Goal: Task Accomplishment & Management: Use online tool/utility

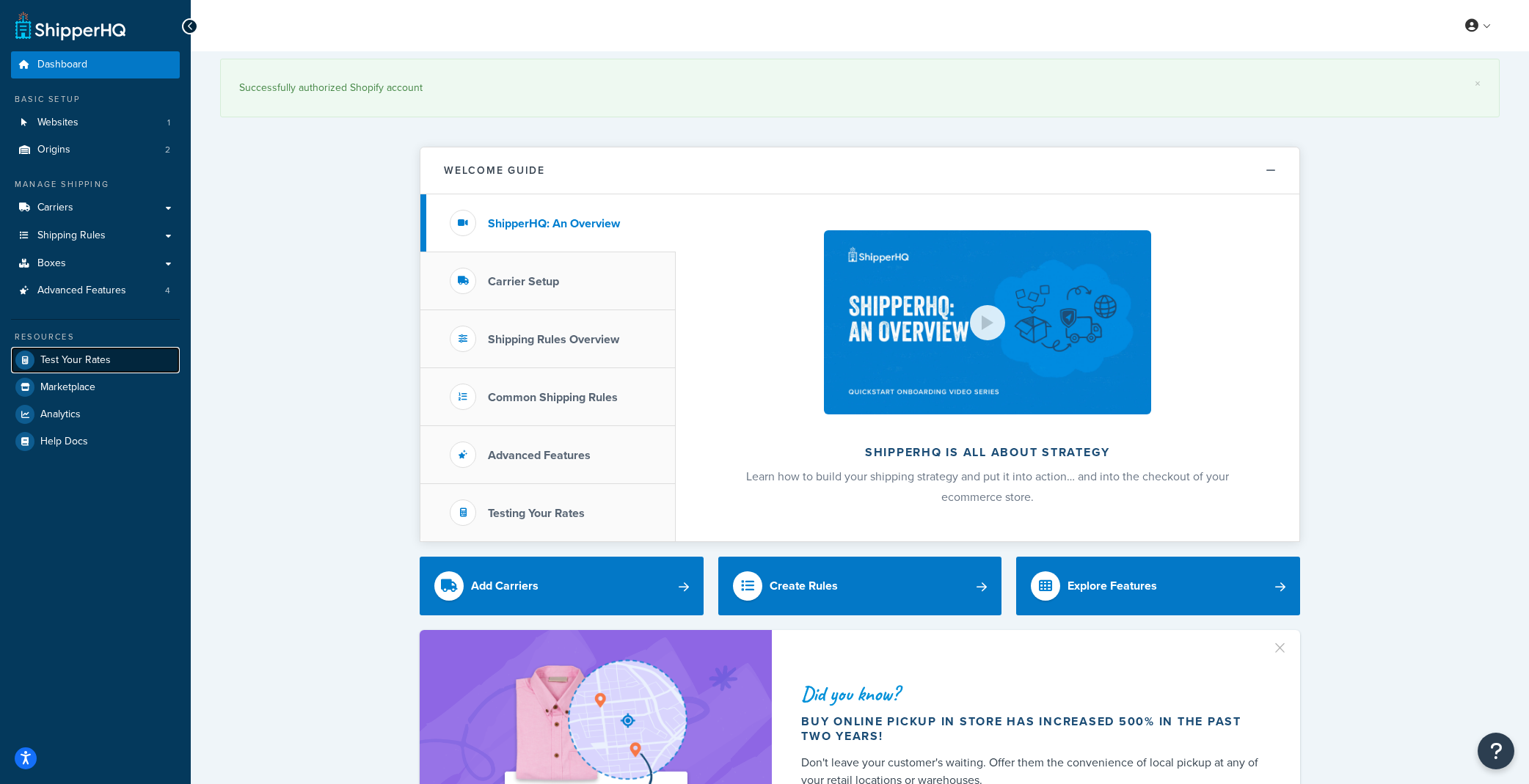
click at [95, 365] on span "Test Your Rates" at bounding box center [75, 360] width 70 height 12
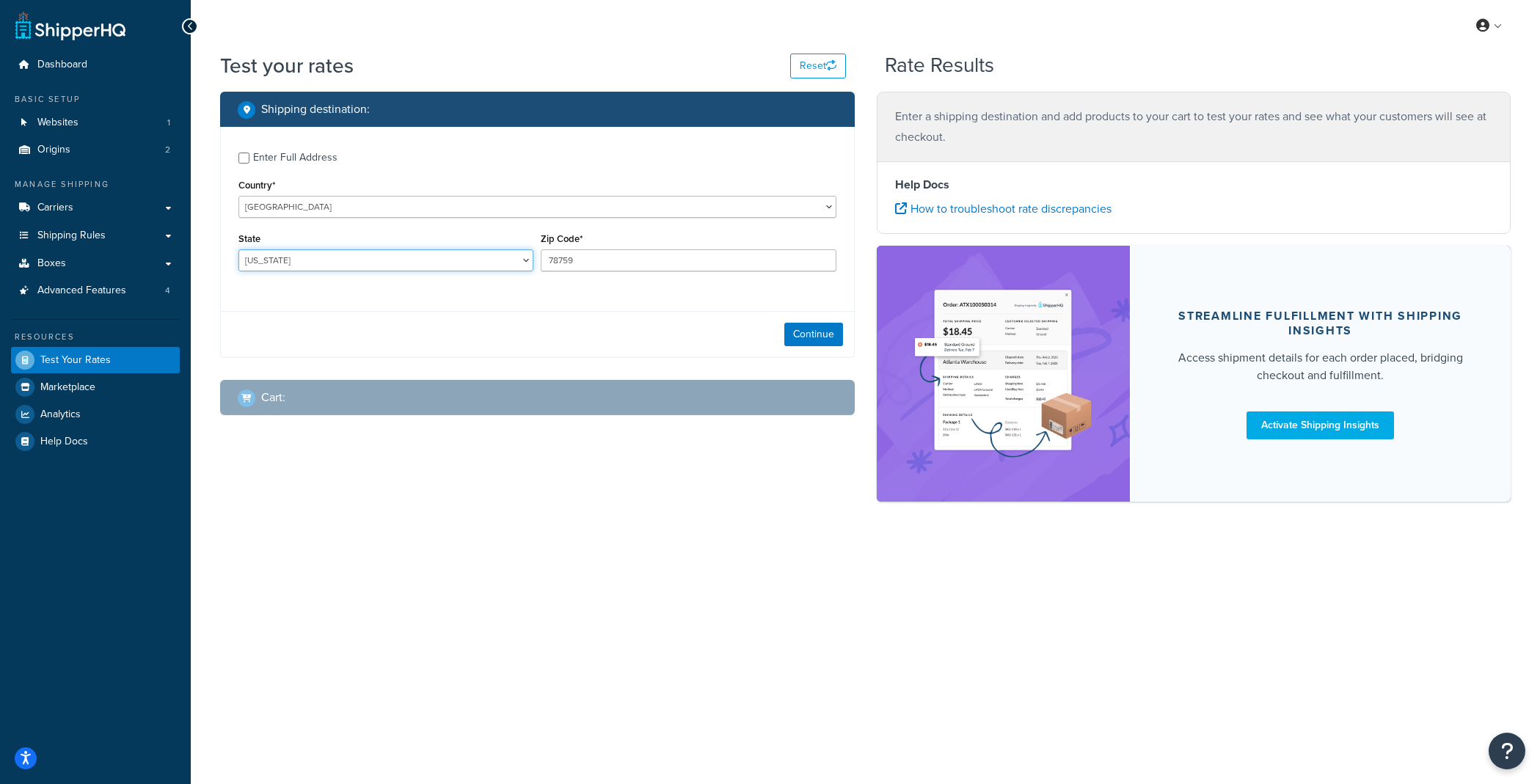
click at [448, 250] on select "[US_STATE] [US_STATE] [US_STATE] [US_STATE] [US_STATE] Armed Forces Americas Ar…" at bounding box center [386, 260] width 295 height 22
select select "OR"
click at [239, 250] on select "[US_STATE] [US_STATE] [US_STATE] [US_STATE] [US_STATE] Armed Forces Americas Ar…" at bounding box center [386, 260] width 295 height 22
drag, startPoint x: 581, startPoint y: 260, endPoint x: 440, endPoint y: 248, distance: 141.5
click at [440, 248] on div "State [US_STATE] [US_STATE] [US_STATE] [US_STATE] [US_STATE] Armed Forces Ameri…" at bounding box center [537, 255] width 605 height 53
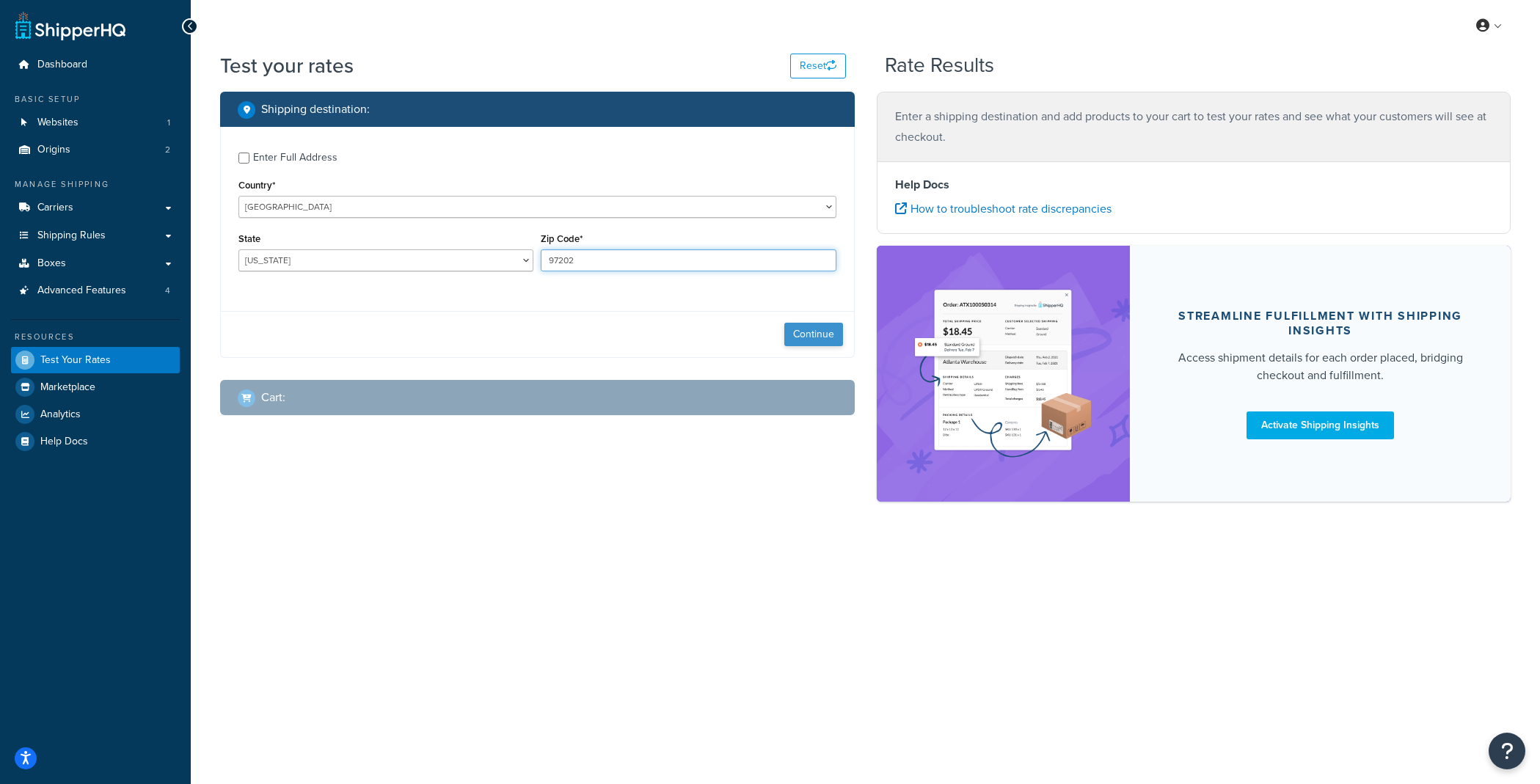
type input "97202"
click at [790, 337] on button "Continue" at bounding box center [813, 334] width 59 height 24
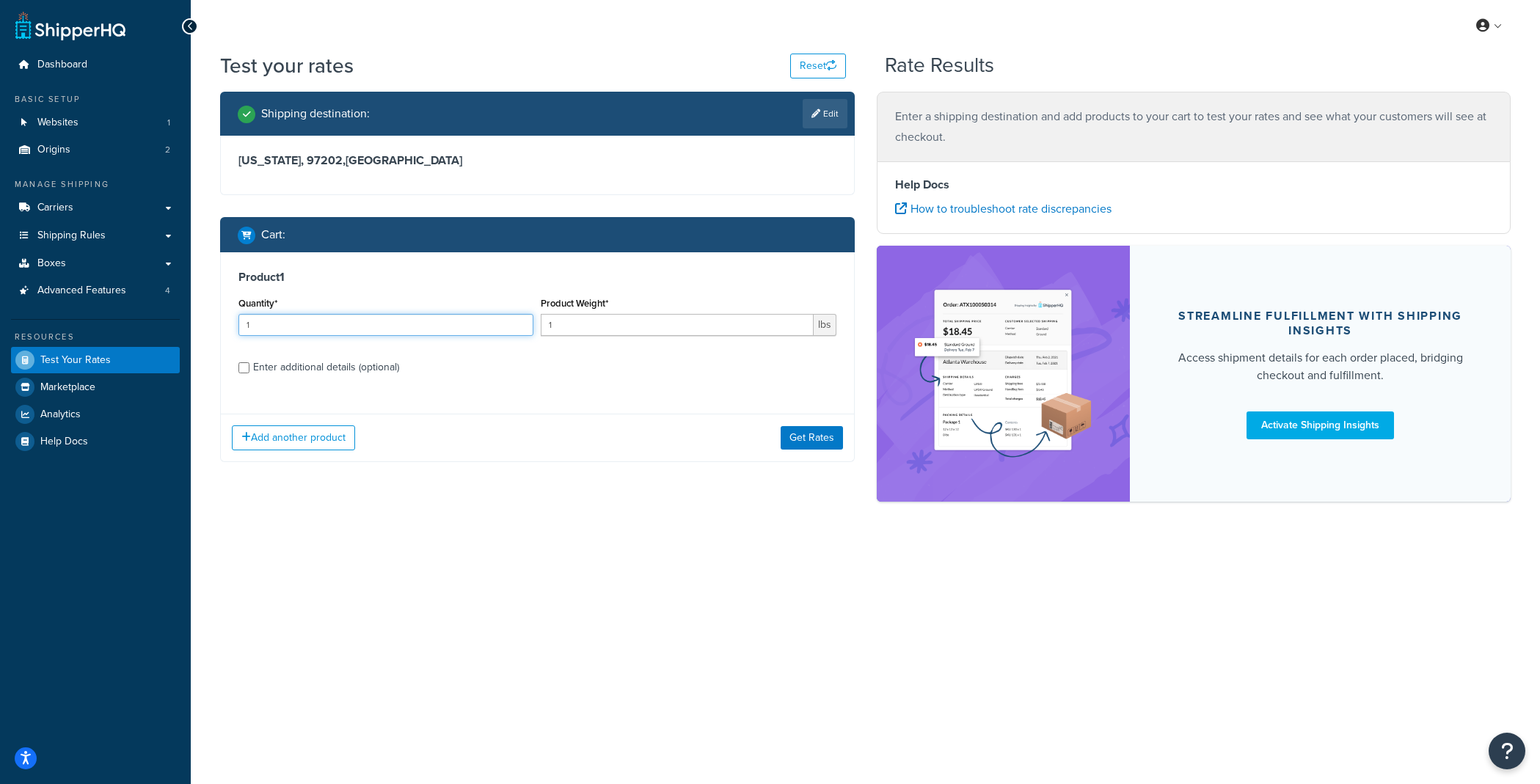
drag, startPoint x: 281, startPoint y: 322, endPoint x: 156, endPoint y: 318, distance: 125.1
click at [156, 318] on div "Dashboard Basic Setup Websites 1 Origins 2 Manage Shipping Carriers Carriers Al…" at bounding box center [770, 392] width 1540 height 784
drag, startPoint x: 342, startPoint y: 331, endPoint x: 168, endPoint y: 302, distance: 176.4
click at [168, 302] on div "Dashboard Basic Setup Websites 1 Origins 2 Manage Shipping Carriers Carriers Al…" at bounding box center [770, 392] width 1540 height 784
type input "12"
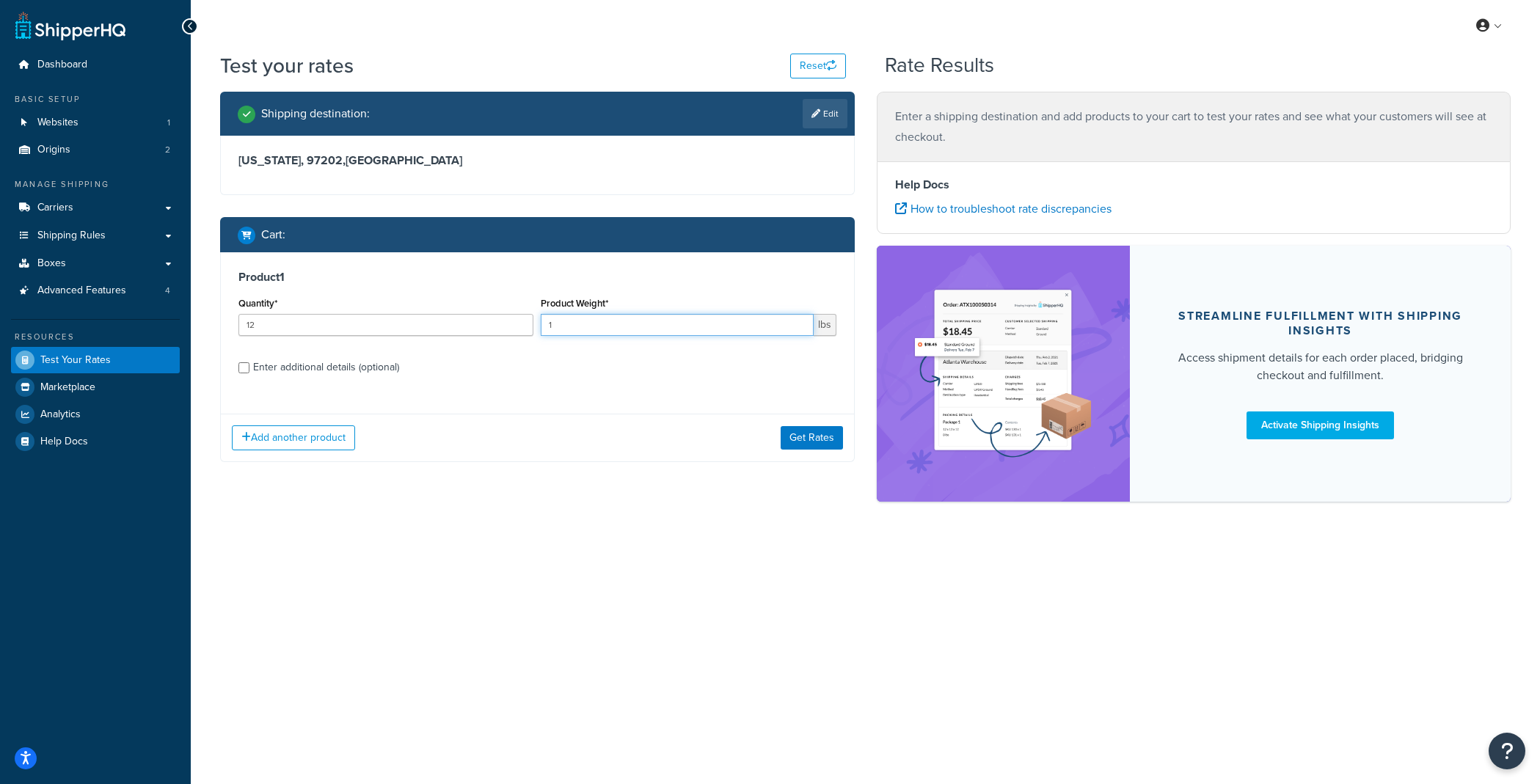
drag, startPoint x: 574, startPoint y: 325, endPoint x: 484, endPoint y: 317, distance: 90.4
click at [484, 317] on div "Quantity* 12 Product Weight* 1 lbs" at bounding box center [537, 320] width 605 height 53
type input "7"
click at [371, 363] on div "Enter additional details (optional)" at bounding box center [326, 367] width 146 height 21
click at [249, 363] on input "Enter additional details (optional)" at bounding box center [244, 368] width 11 height 11
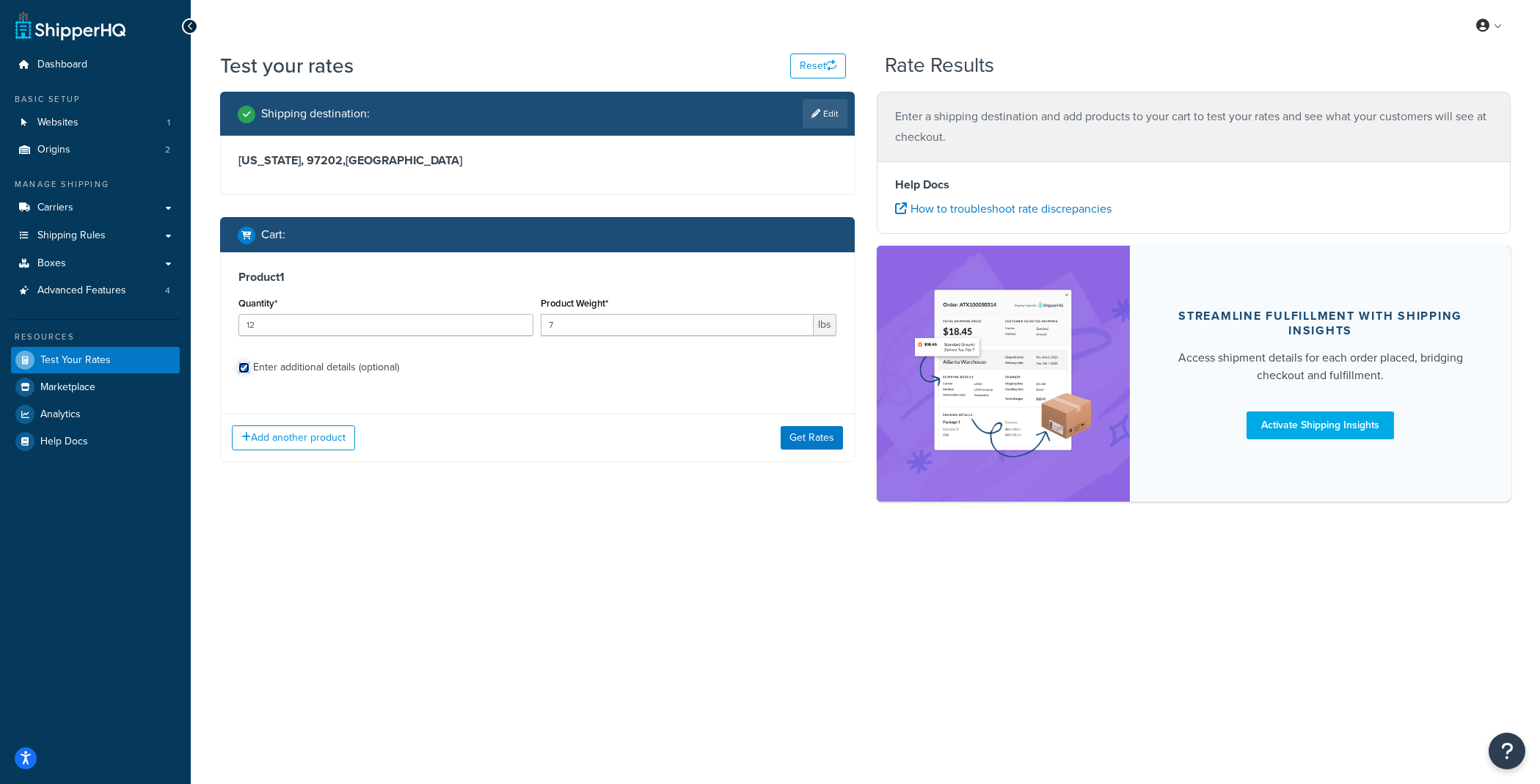
checkbox input "true"
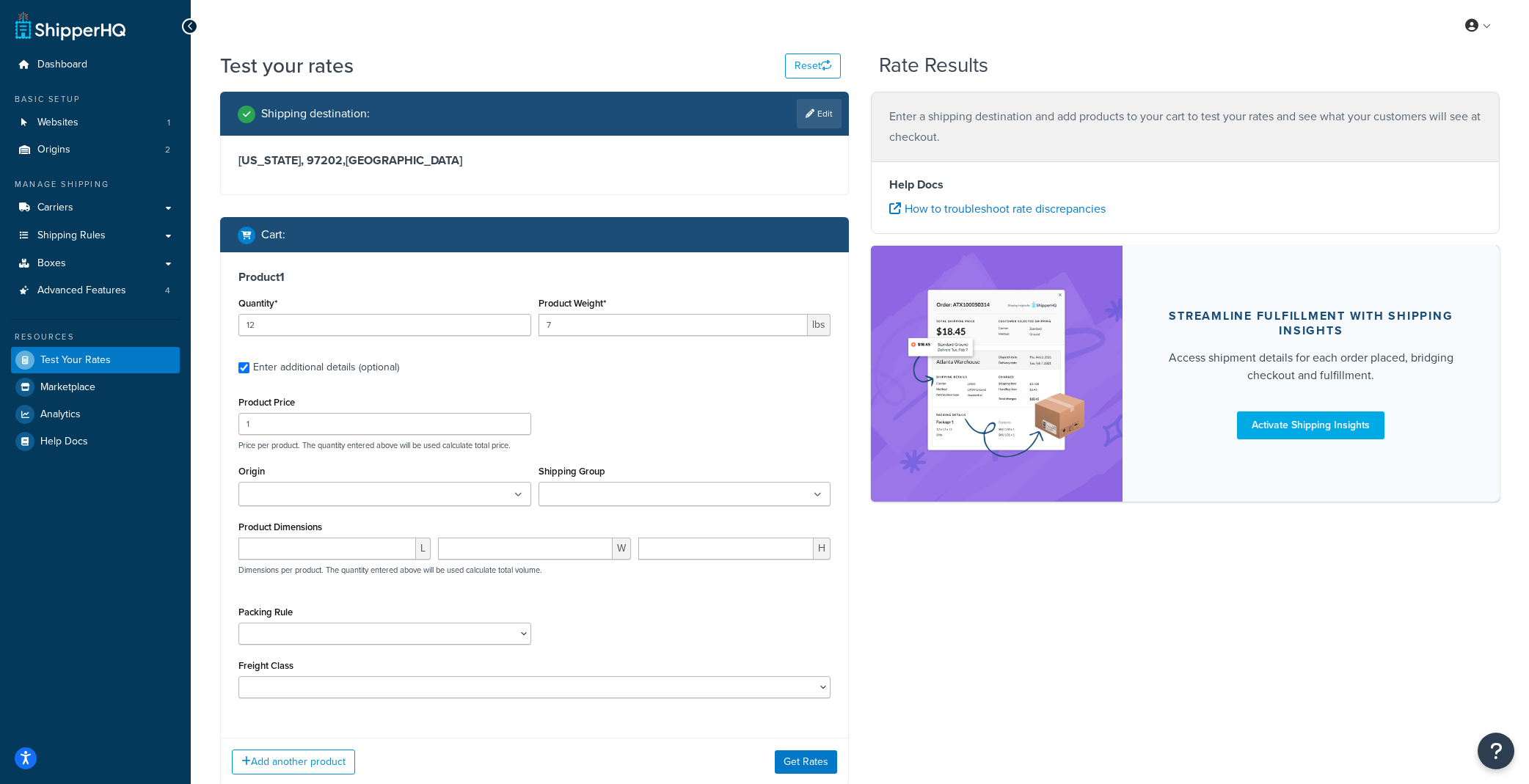
click at [377, 496] on ul at bounding box center [385, 494] width 293 height 24
click at [656, 496] on input "Shipping Group" at bounding box center [607, 494] width 130 height 16
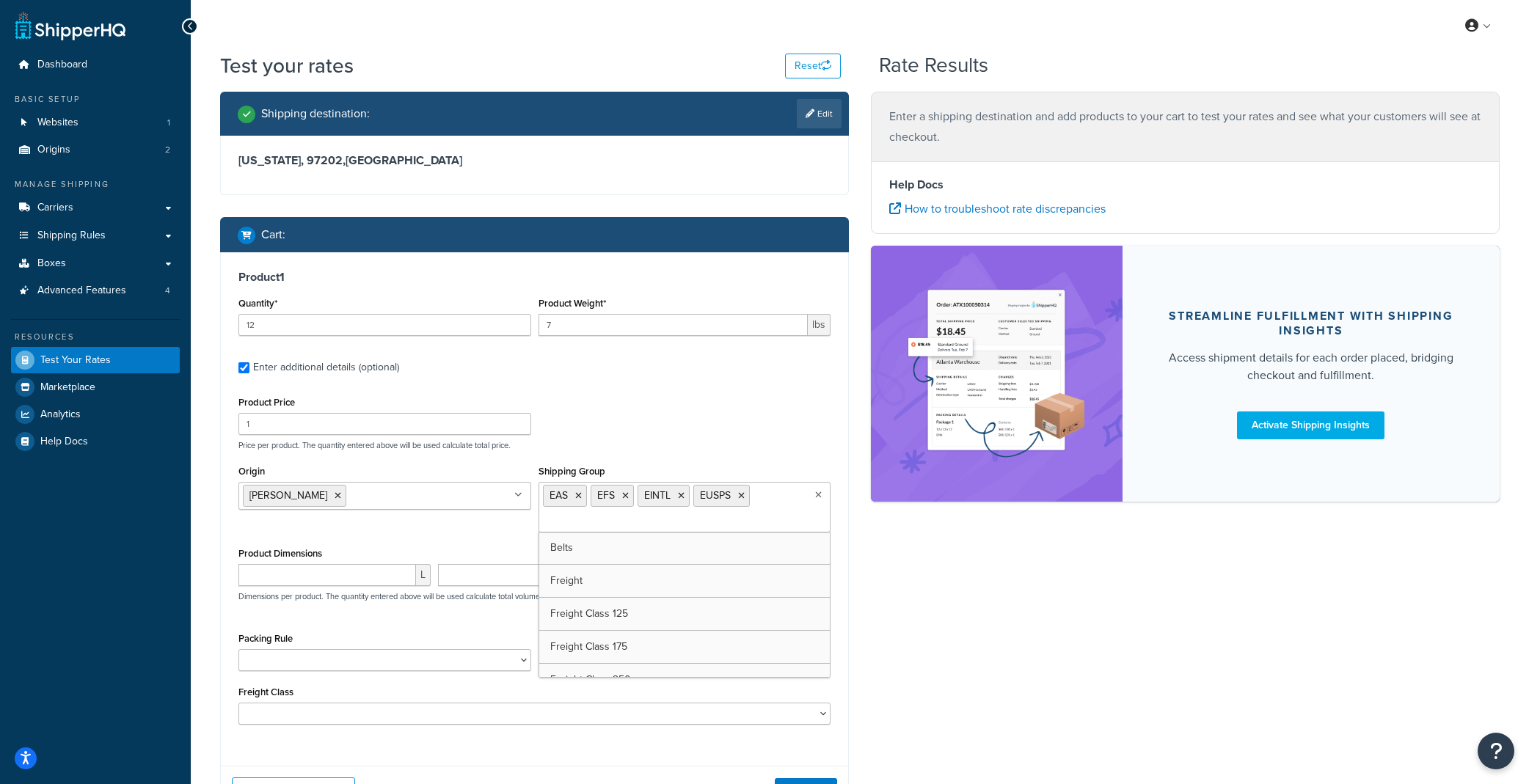
click at [326, 616] on div "L W H Dimensions per product. The quantity entered above will be used calculate…" at bounding box center [534, 590] width 599 height 53
click at [335, 578] on input "number" at bounding box center [327, 574] width 178 height 22
type input "48"
type input "24"
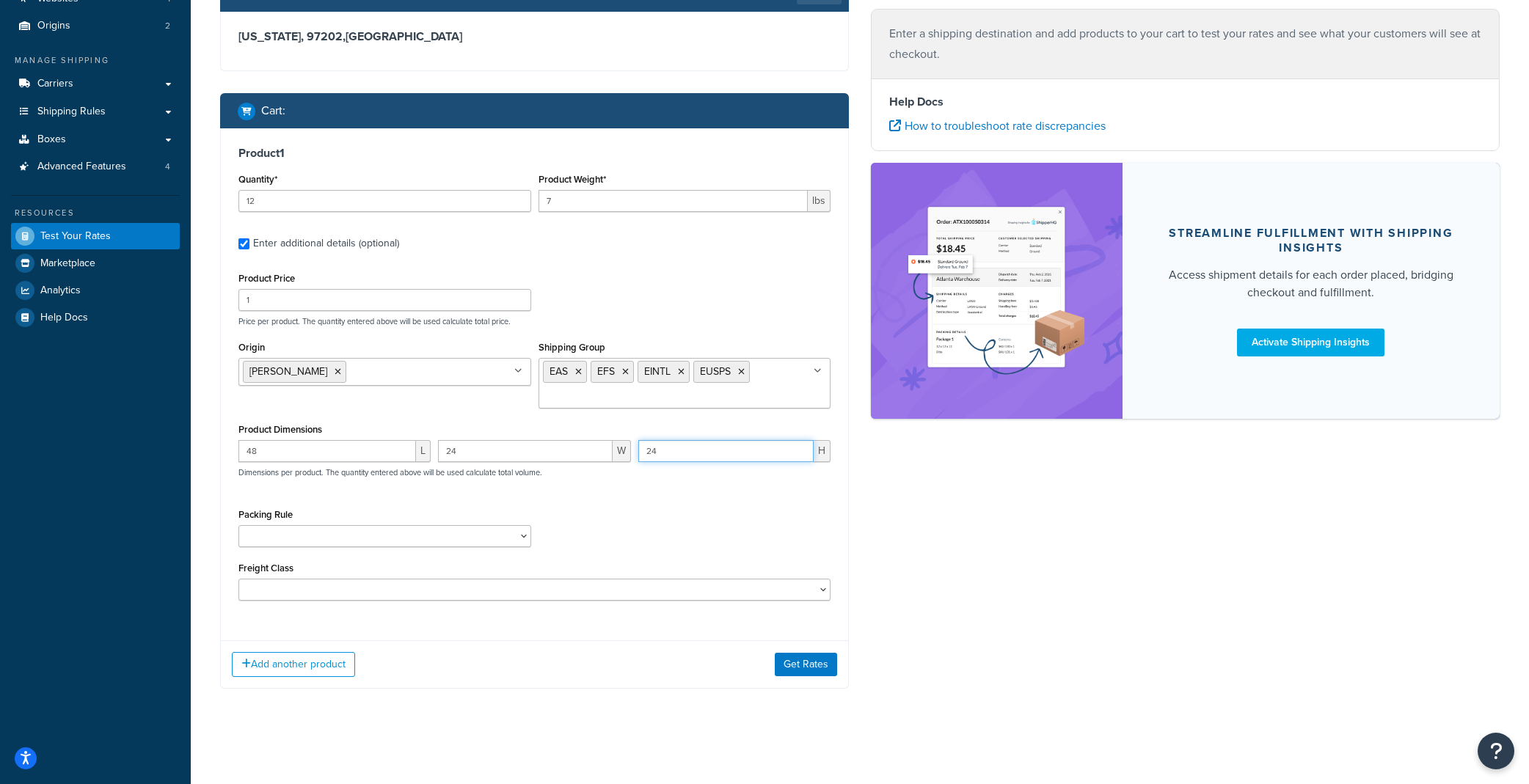
type input "24"
click at [329, 536] on select "HBBFSHB HFSHB OSCBPF Pack Separately SBPFAK2 SBPPFSAK SBPPFSK SCYCSBP2 T4SPBSK …" at bounding box center [385, 536] width 293 height 22
click at [801, 665] on button "Get Rates" at bounding box center [806, 664] width 63 height 24
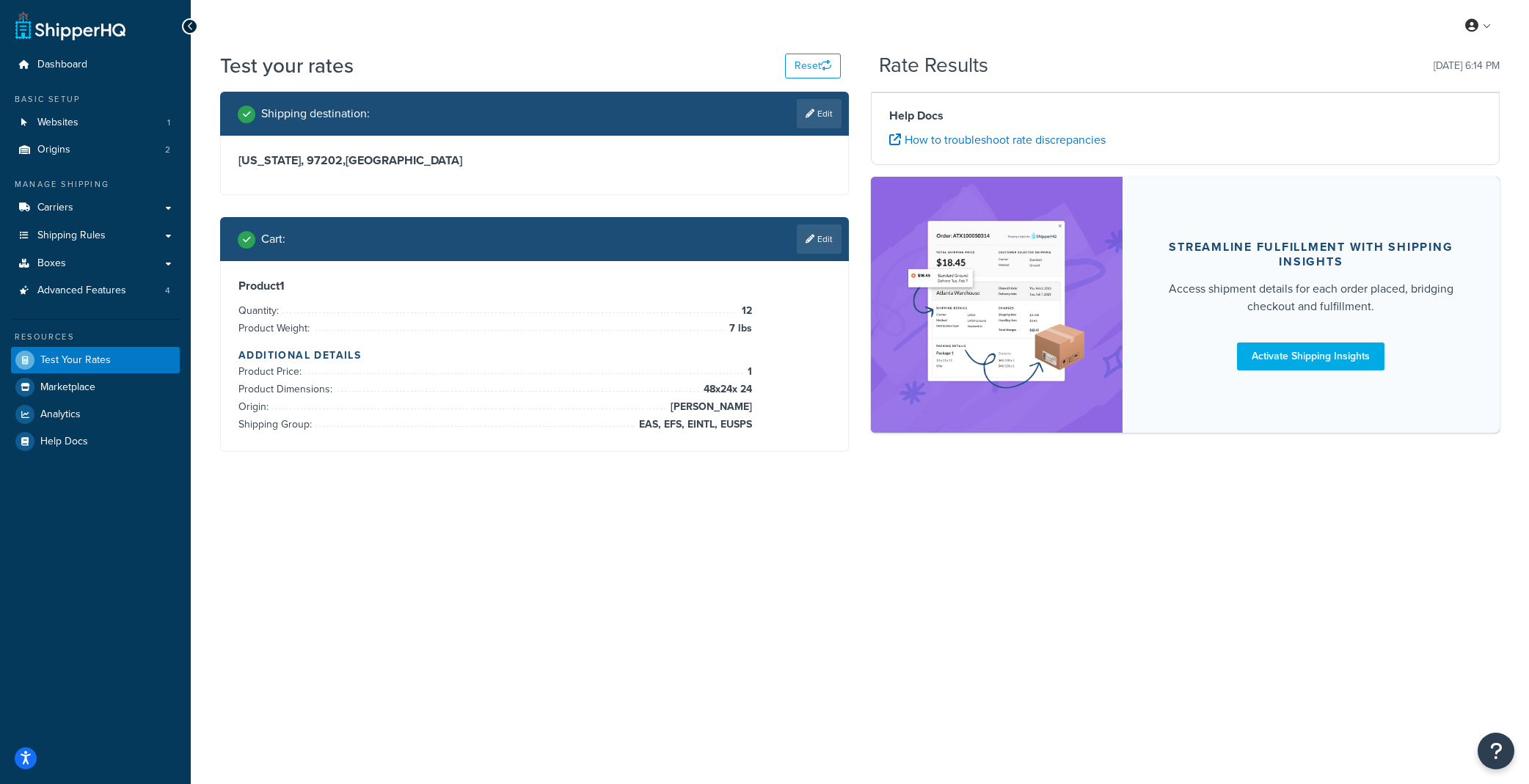
scroll to position [0, 0]
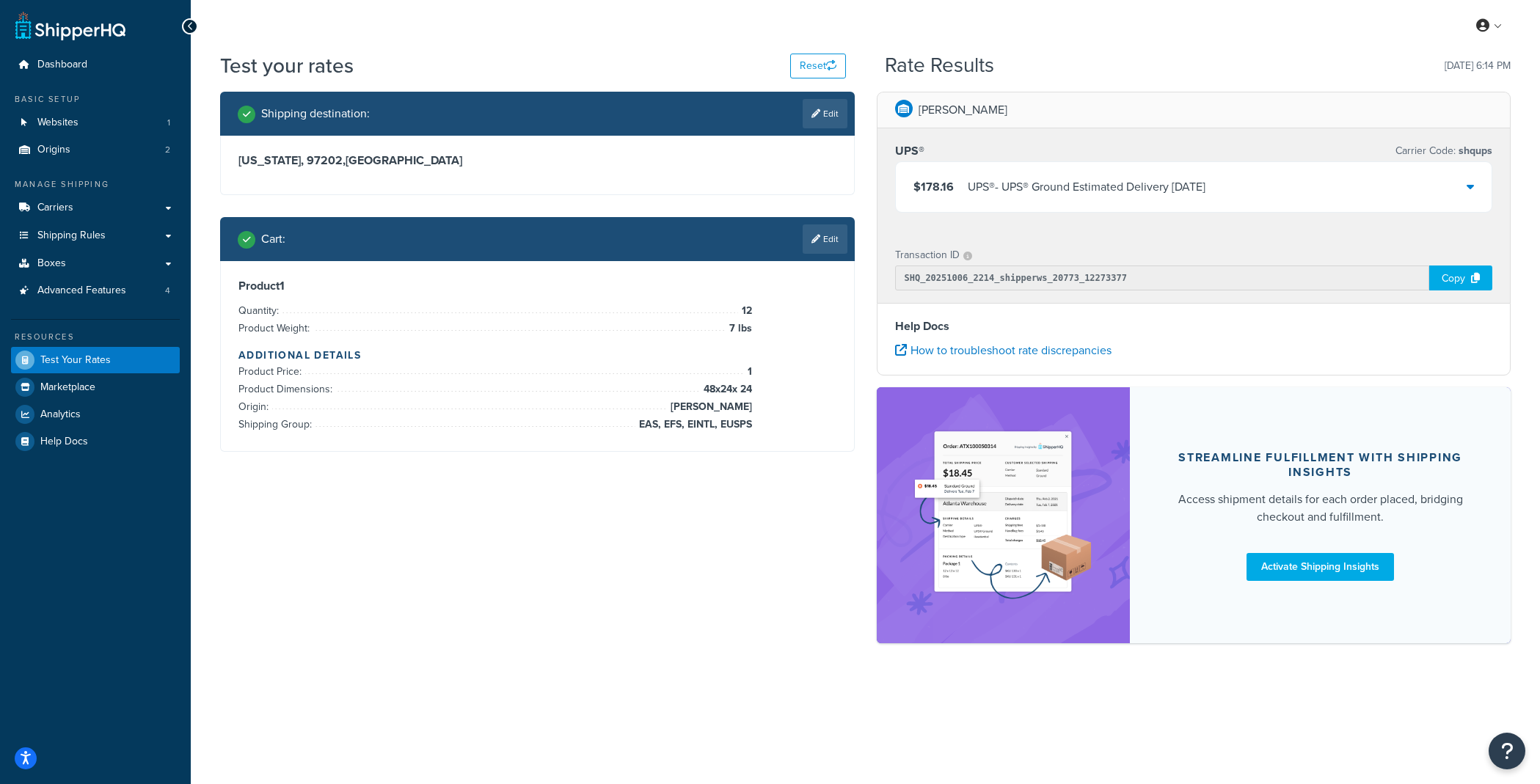
click at [1147, 189] on div "UPS® - UPS® Ground Estimated Delivery [DATE]" at bounding box center [1087, 187] width 238 height 21
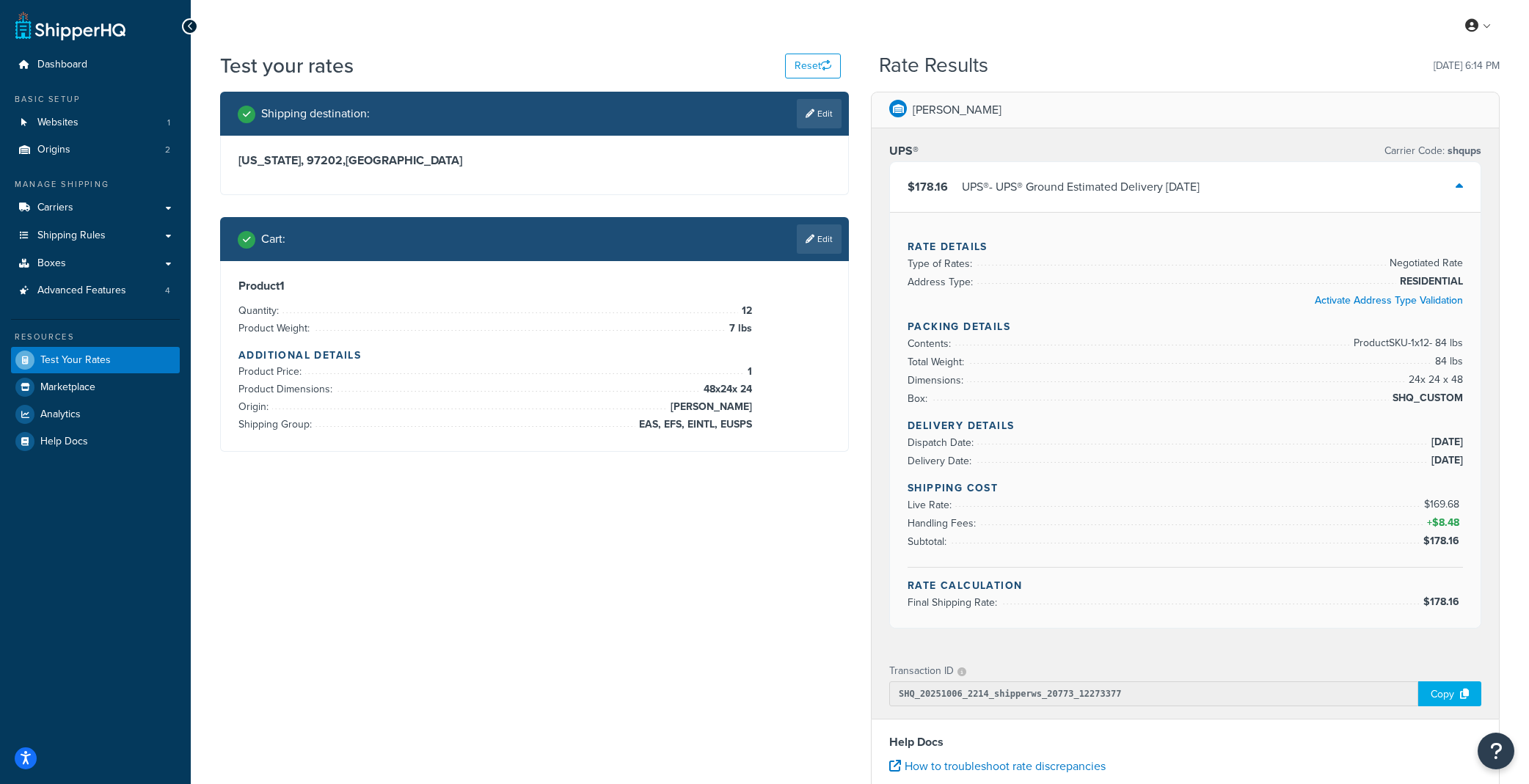
click at [1152, 147] on div "UPS® Carrier Code: shqups" at bounding box center [1185, 151] width 592 height 21
click at [823, 245] on link "Edit" at bounding box center [819, 239] width 45 height 30
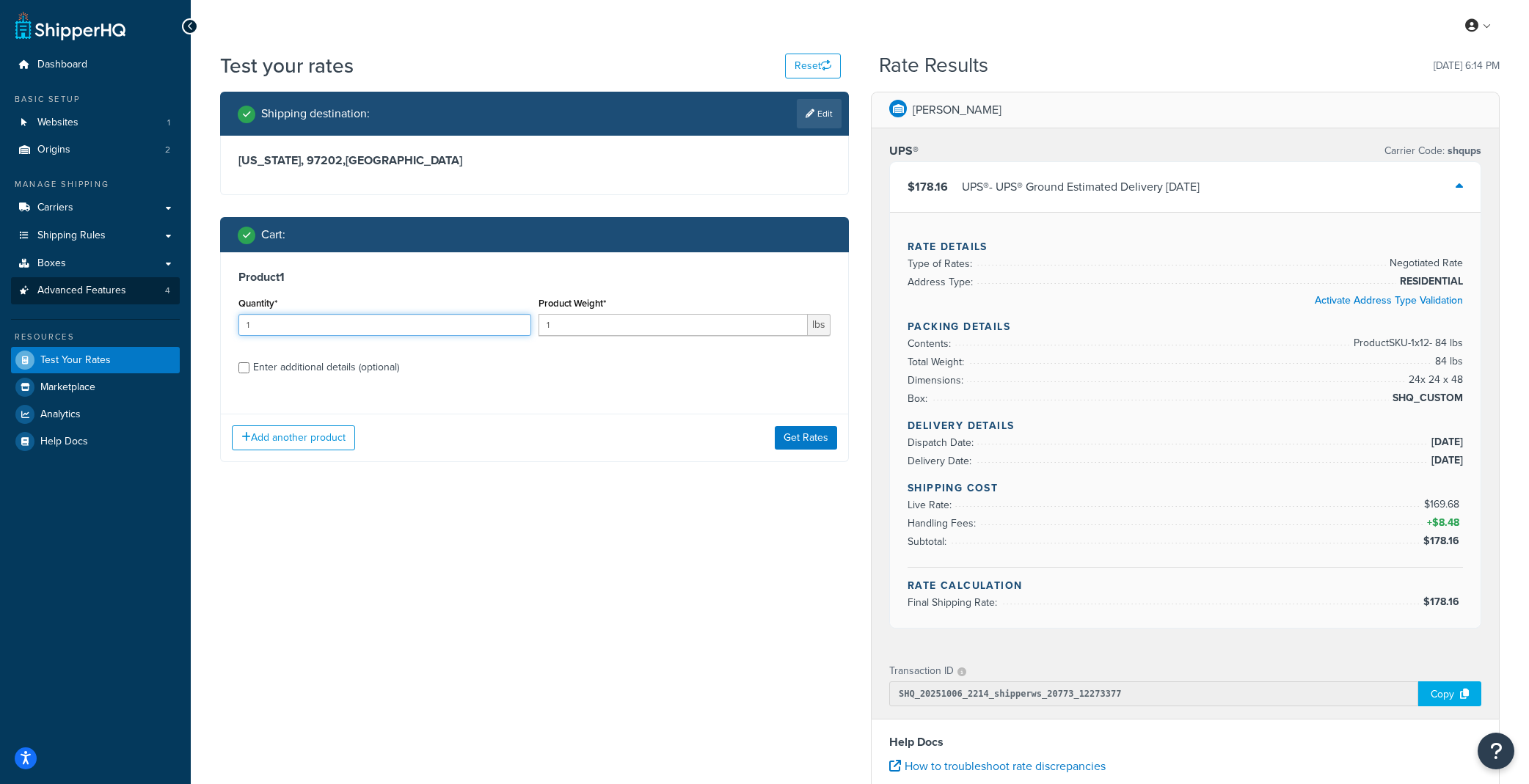
drag, startPoint x: 448, startPoint y: 328, endPoint x: 77, endPoint y: 300, distance: 372.1
click at [77, 300] on div "Dashboard Basic Setup Websites 1 Origins 2 Manage Shipping Carriers Carriers Al…" at bounding box center [764, 573] width 1529 height 1147
type input "4"
type input "17"
click at [344, 372] on div "Enter additional details (optional)" at bounding box center [326, 367] width 146 height 21
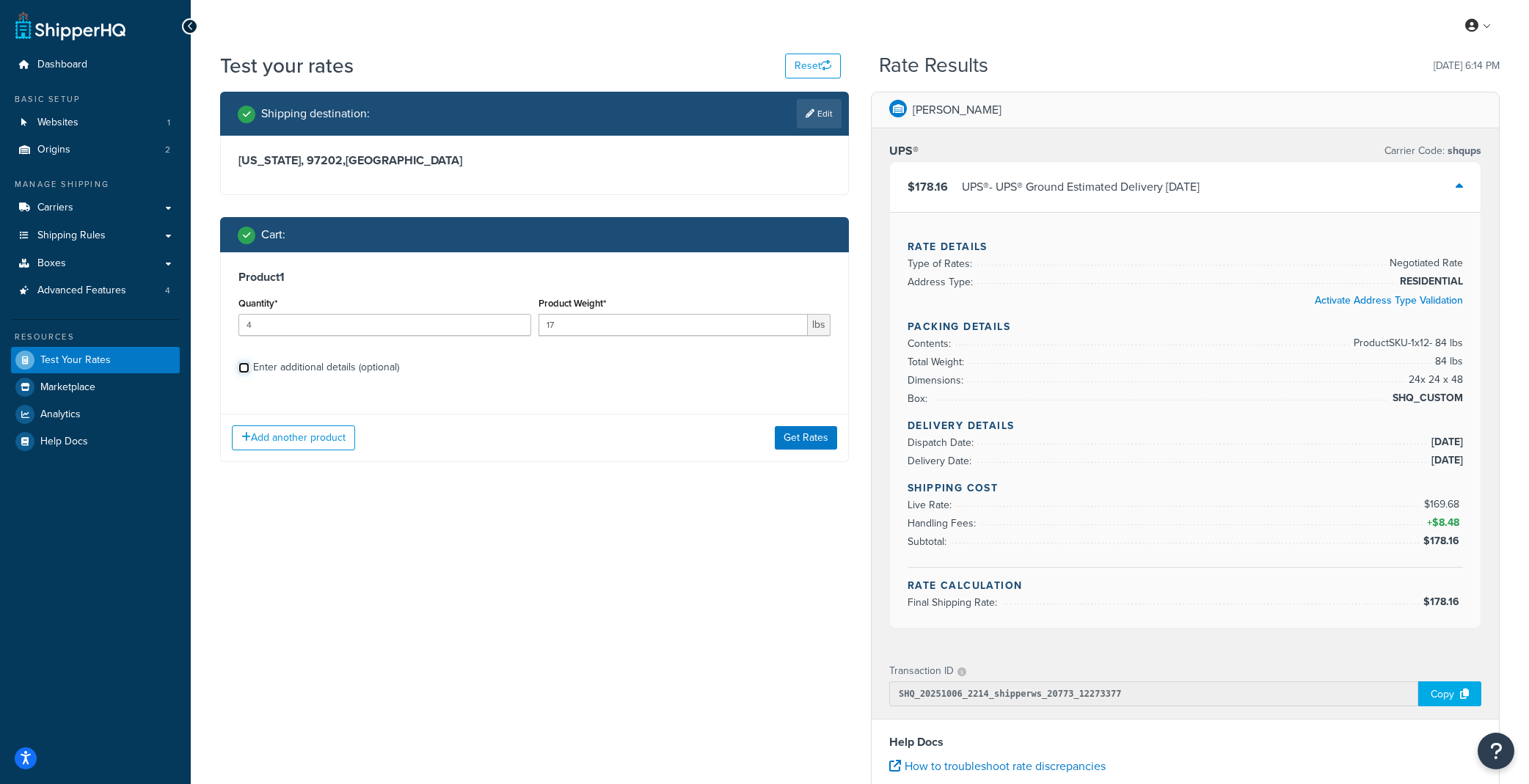
click at [249, 372] on input "Enter additional details (optional)" at bounding box center [244, 368] width 11 height 11
checkbox input "true"
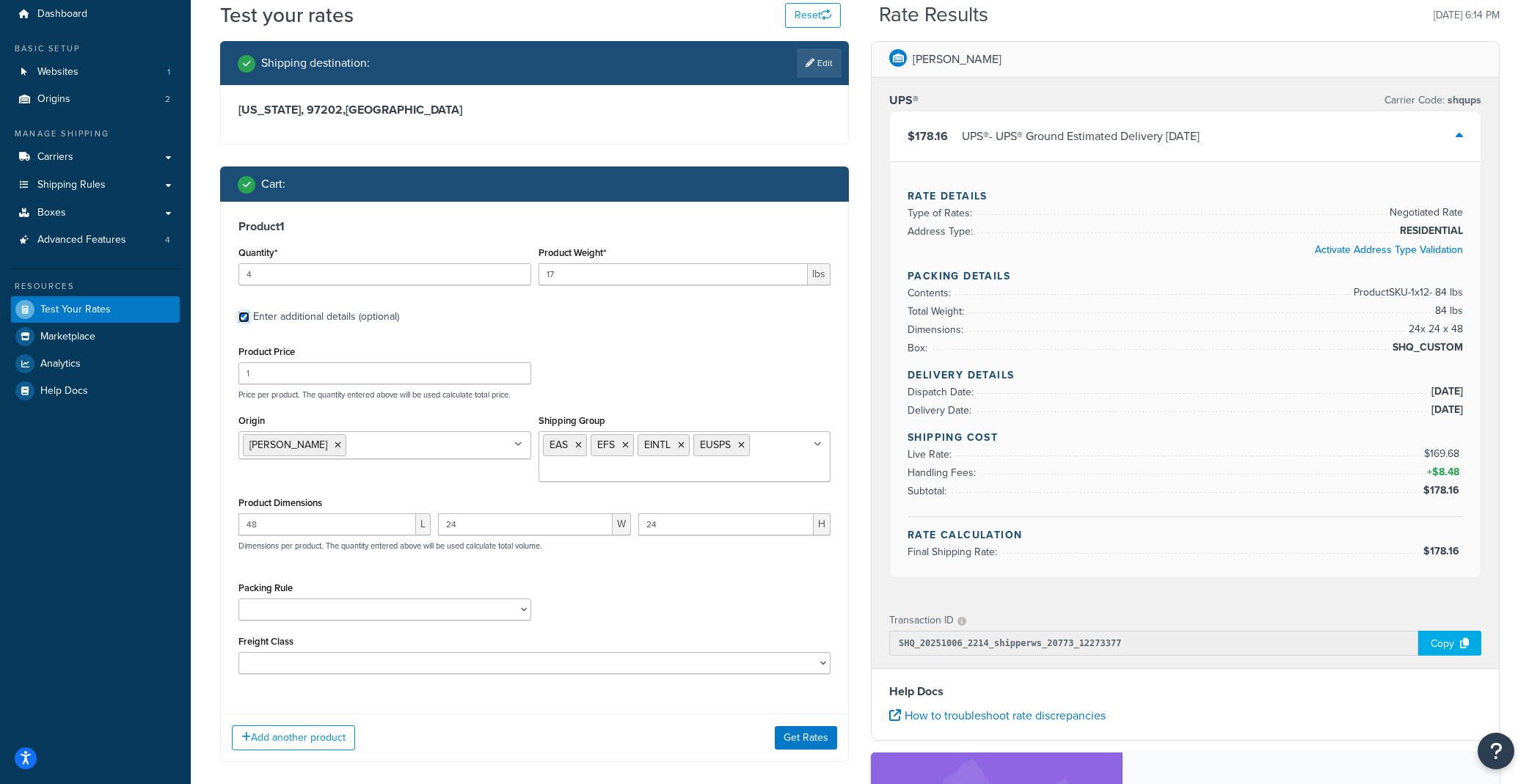
scroll to position [73, 0]
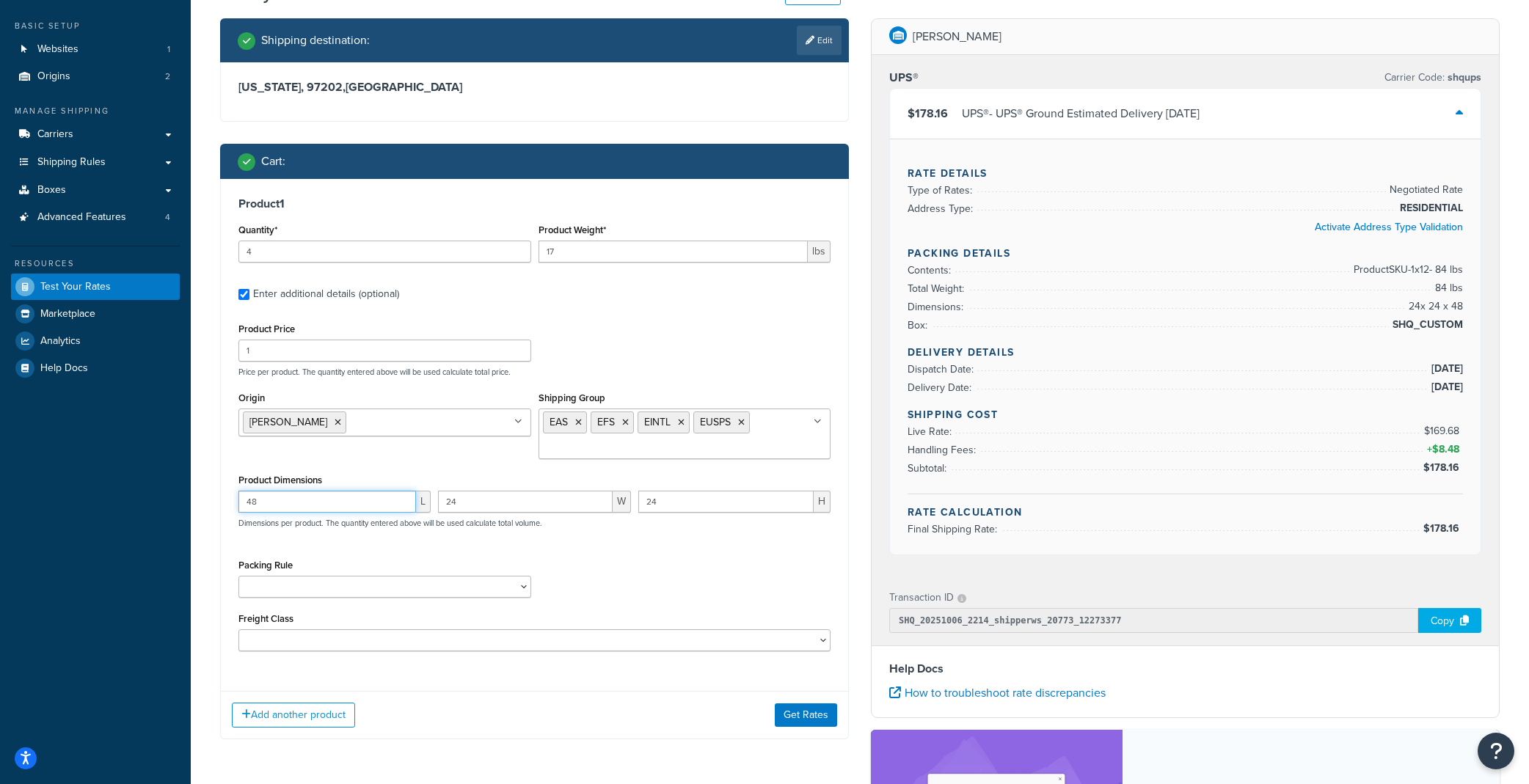
drag, startPoint x: 265, startPoint y: 505, endPoint x: 171, endPoint y: 501, distance: 94.1
click at [171, 501] on div "Dashboard Basic Setup Websites 1 Origins 2 Manage Shipping Carriers Carriers Al…" at bounding box center [764, 500] width 1529 height 1147
type input "59"
click at [1229, 696] on li "How to troubleshoot rate discrepancies" at bounding box center [1185, 693] width 592 height 21
click at [508, 588] on select "HBBFSHB HFSHB OSCBPF Pack Separately SBPFAK2 SBPPFSAK SBPPFSK SCYCSBP2 T4SPBSK …" at bounding box center [385, 587] width 293 height 22
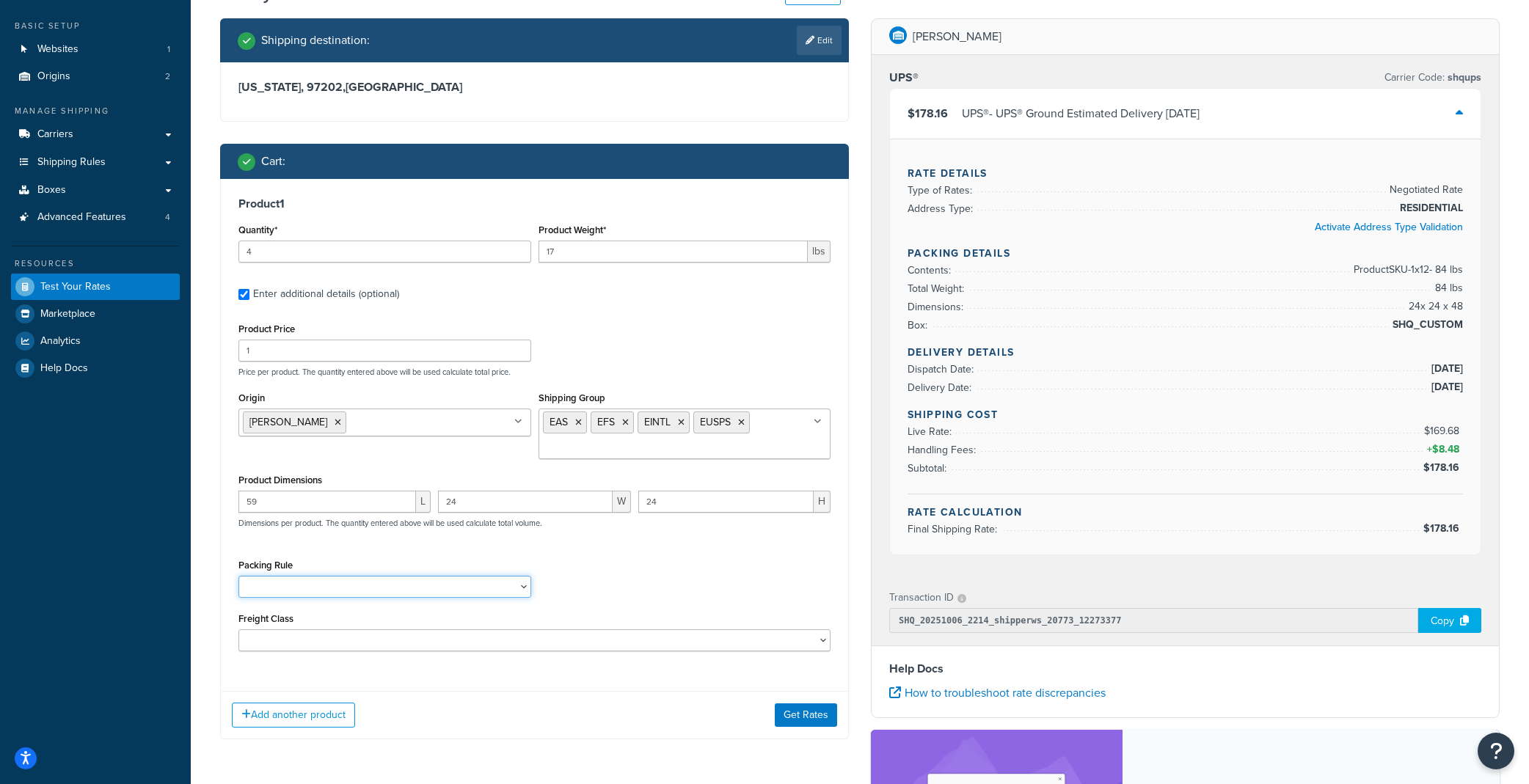
select select "61053"
click at [239, 578] on select "HBBFSHB HFSHB OSCBPF Pack Separately SBPFAK2 SBPPFSAK SBPPFSK SCYCSBP2 T4SPBSK …" at bounding box center [385, 587] width 293 height 22
drag, startPoint x: 274, startPoint y: 513, endPoint x: 211, endPoint y: 504, distance: 63.6
click at [211, 504] on div "Shipping destination : Edit [US_STATE], 97202 , [GEOGRAPHIC_DATA] Cart : Produc…" at bounding box center [534, 389] width 651 height 743
type input "48"
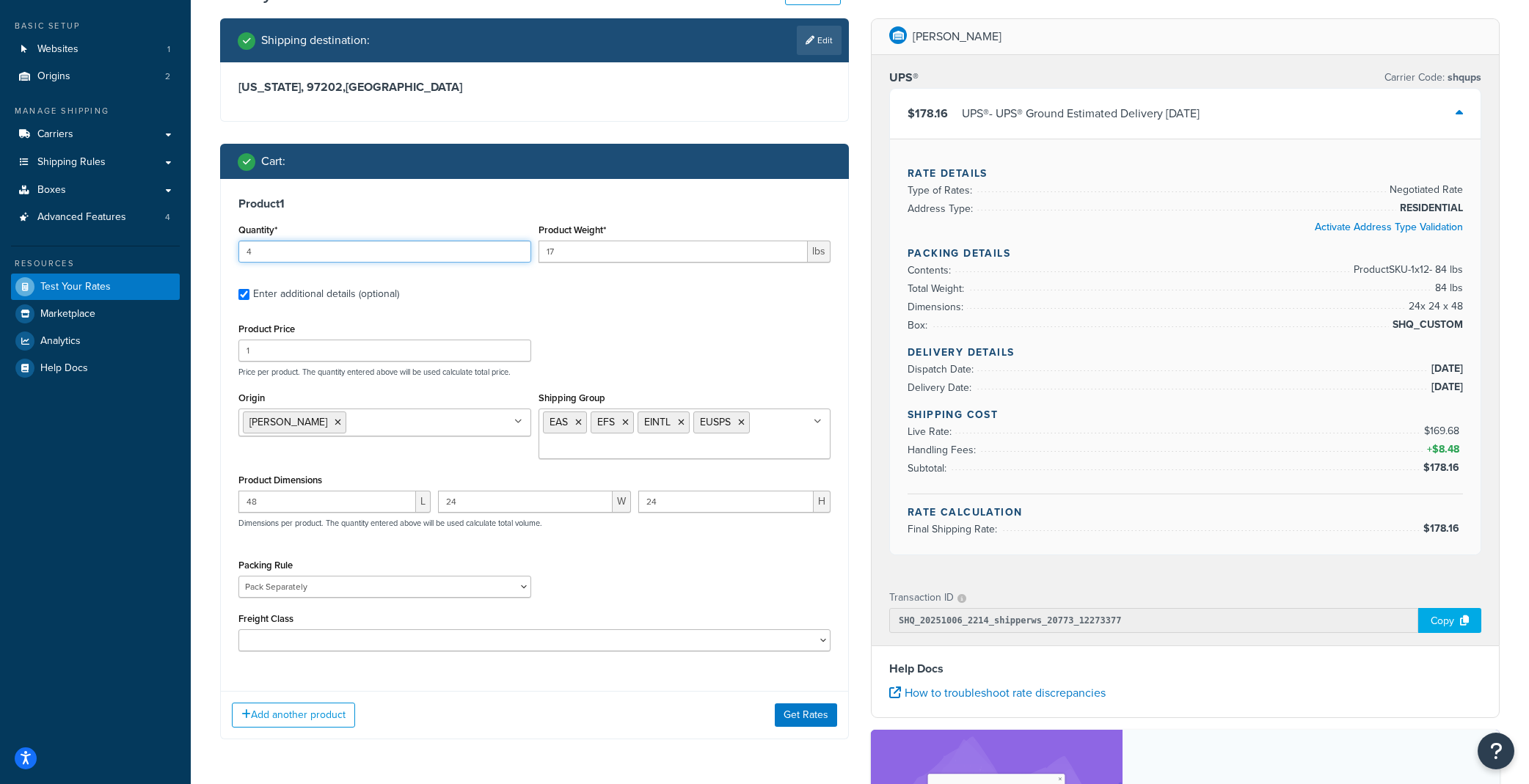
drag, startPoint x: 284, startPoint y: 242, endPoint x: 184, endPoint y: 231, distance: 100.6
click at [184, 231] on div "Dashboard Basic Setup Websites 1 Origins 2 Manage Shipping Carriers Carriers Al…" at bounding box center [764, 500] width 1529 height 1147
type input "12"
type input "7"
click at [790, 719] on button "Get Rates" at bounding box center [806, 715] width 63 height 24
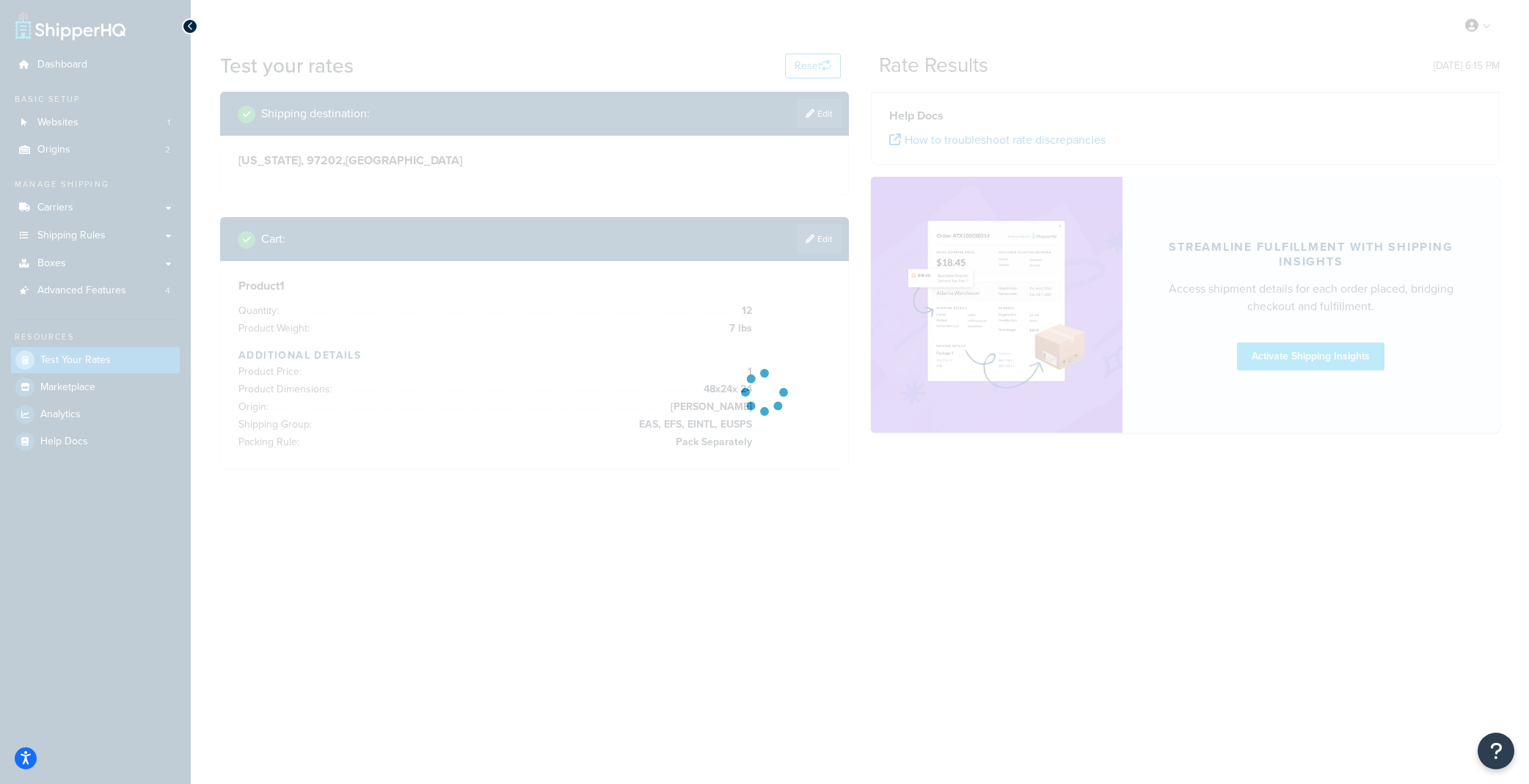
scroll to position [0, 0]
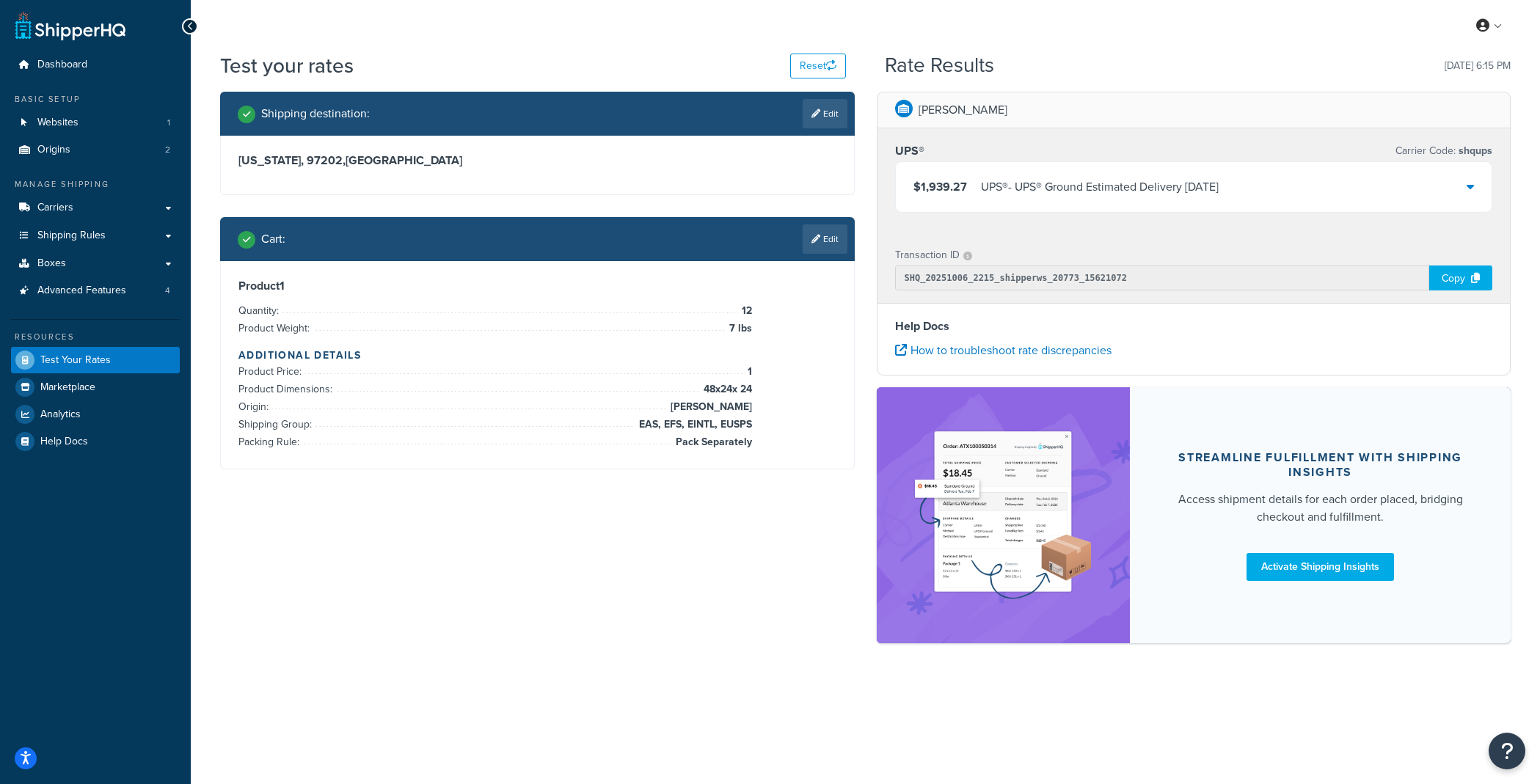
click at [1029, 197] on div "UPS® - UPS® Ground Estimated Delivery [DATE]" at bounding box center [1100, 187] width 238 height 21
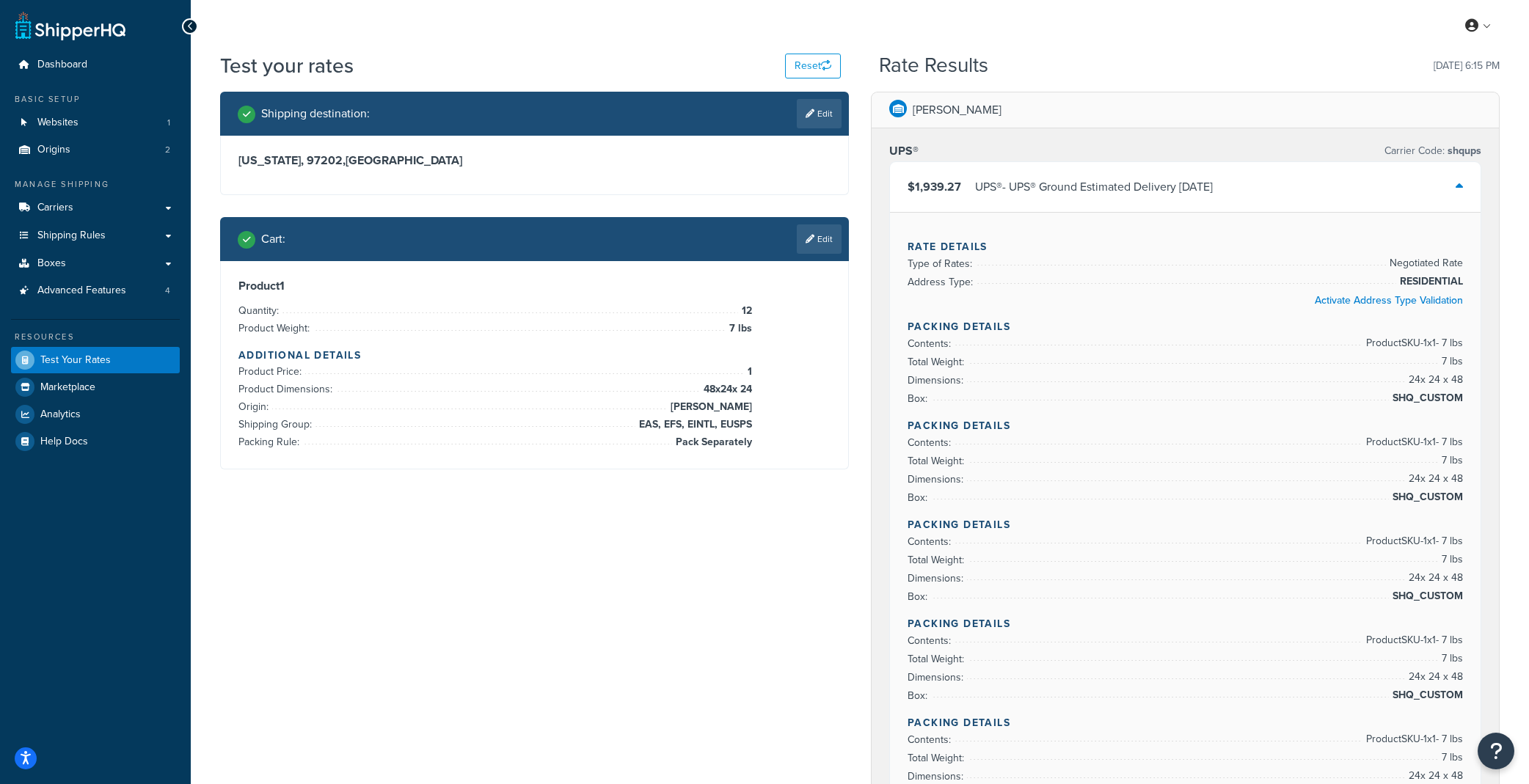
click at [1029, 197] on div "UPS® - UPS® Ground Estimated Delivery [DATE]" at bounding box center [1094, 187] width 238 height 21
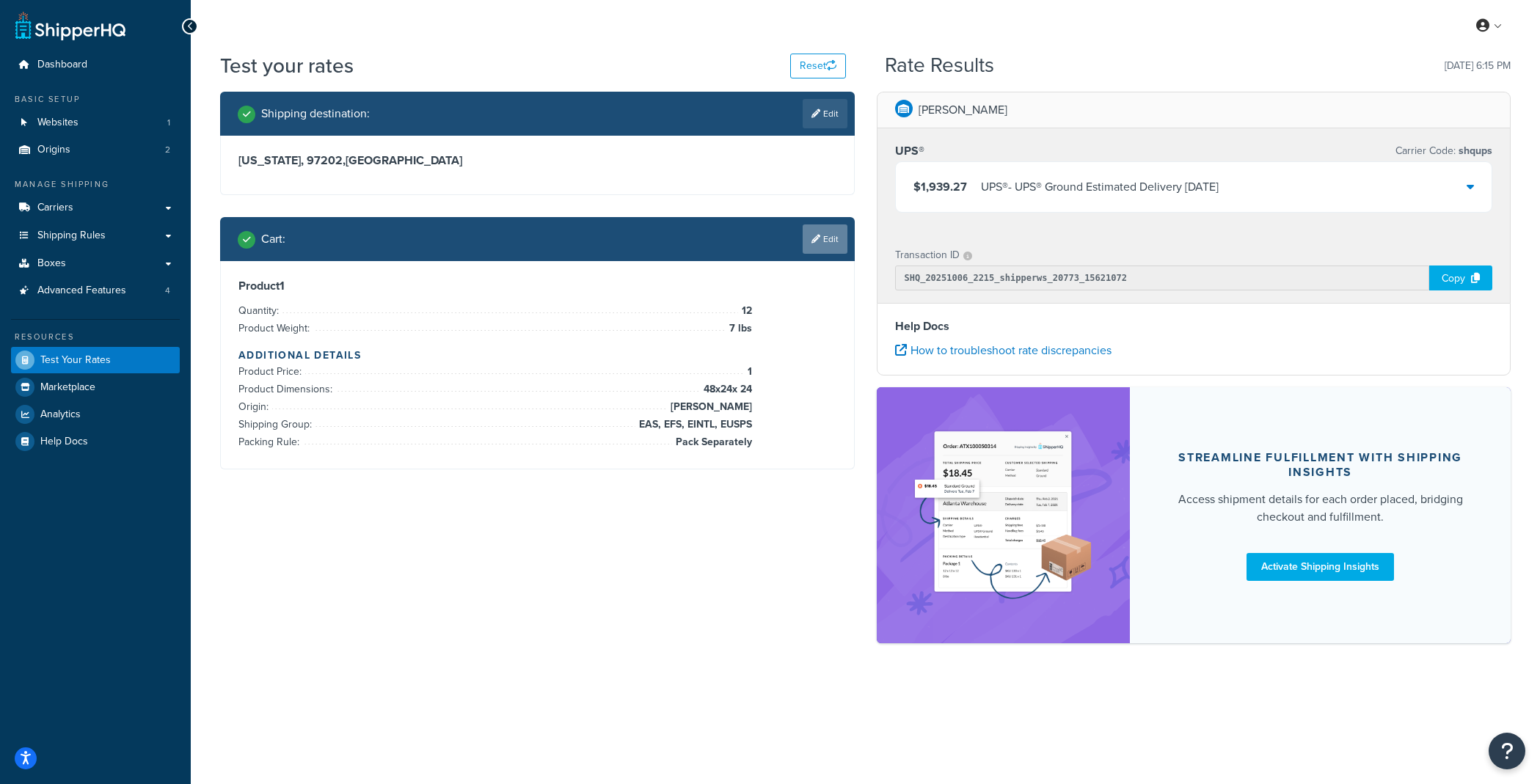
click at [838, 242] on link "Edit" at bounding box center [825, 239] width 45 height 30
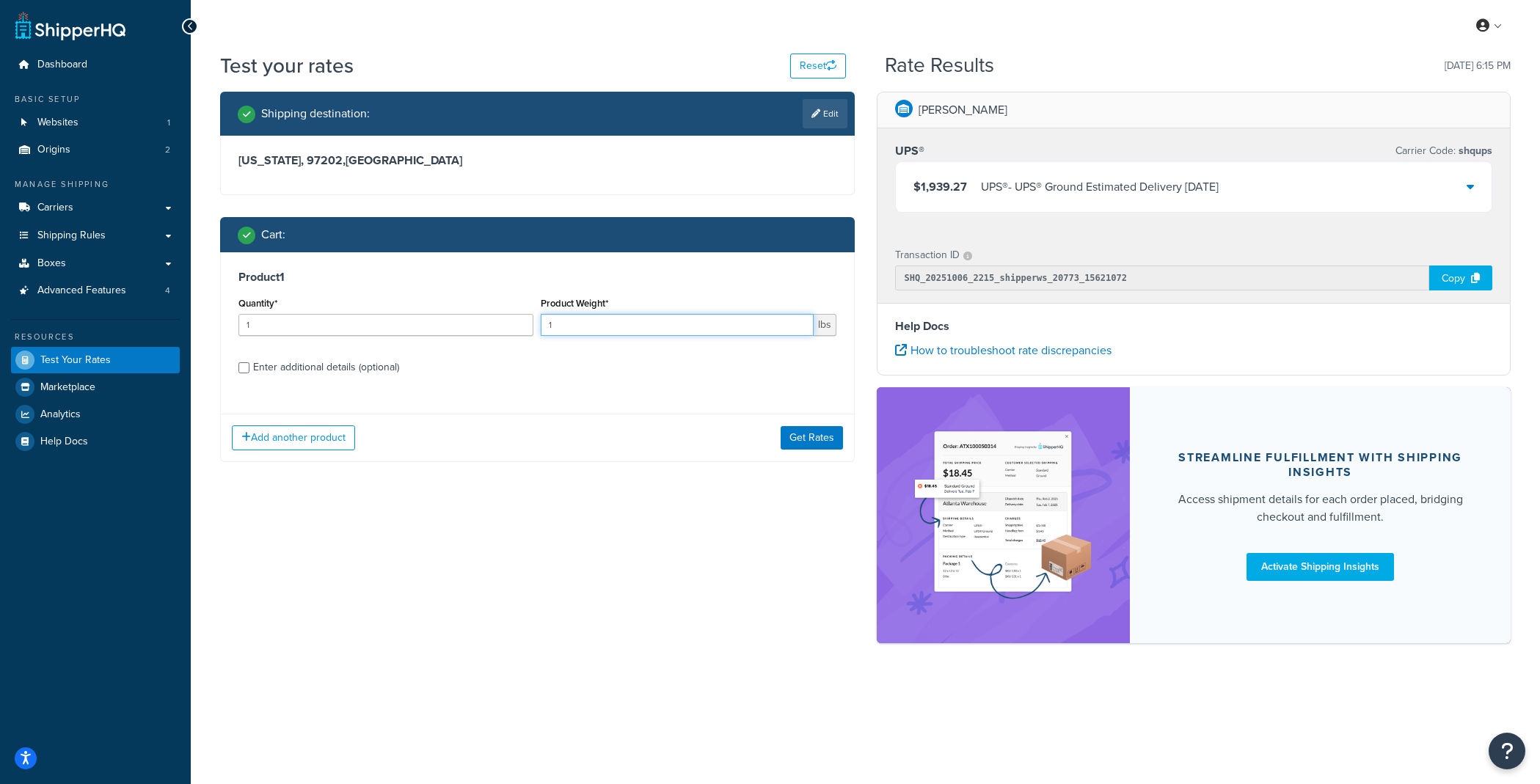
drag, startPoint x: 701, startPoint y: 328, endPoint x: 470, endPoint y: 325, distance: 231.0
click at [470, 325] on div "Quantity* 1 Product Weight* 1 lbs" at bounding box center [537, 320] width 605 height 53
drag, startPoint x: 413, startPoint y: 328, endPoint x: 108, endPoint y: 304, distance: 305.9
click at [108, 304] on div "Dashboard Basic Setup Websites 1 Origins 2 Manage Shipping Carriers Carriers Al…" at bounding box center [770, 392] width 1540 height 784
click at [273, 330] on input "44" at bounding box center [386, 325] width 295 height 22
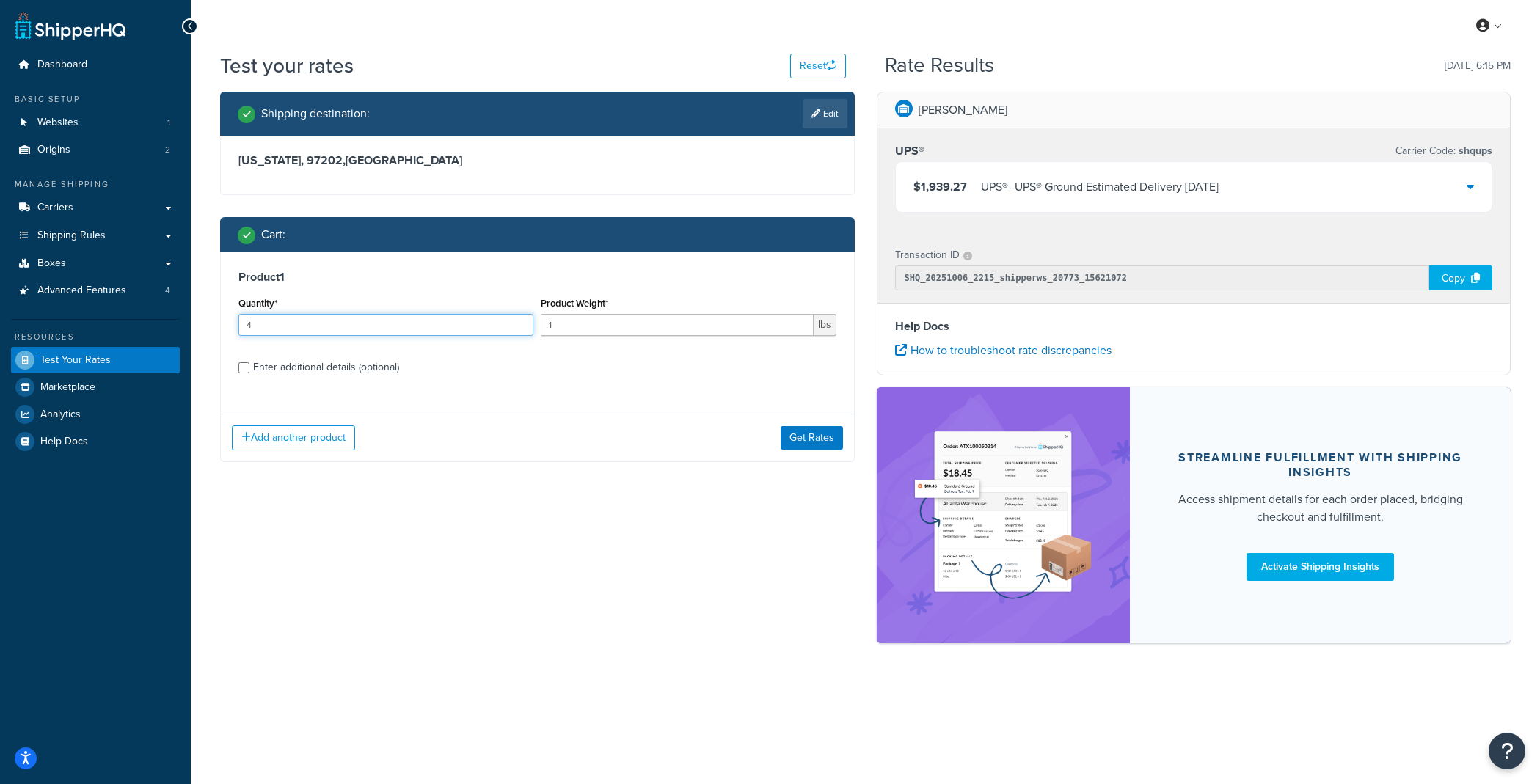
type input "4"
type input "17"
click at [259, 363] on div "Enter additional details (optional)" at bounding box center [326, 367] width 146 height 21
click at [249, 363] on input "Enter additional details (optional)" at bounding box center [244, 368] width 11 height 11
checkbox input "true"
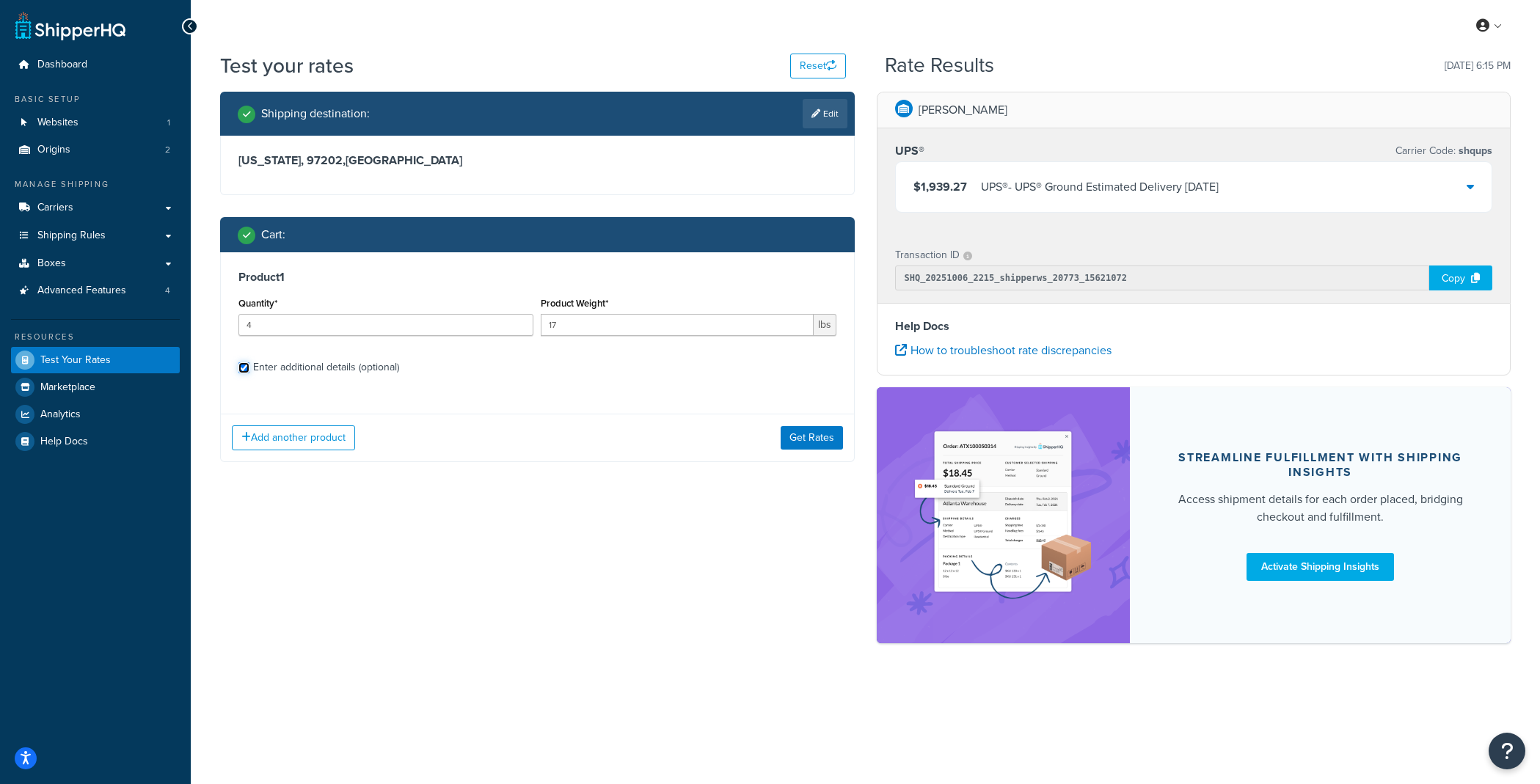
select select "61053"
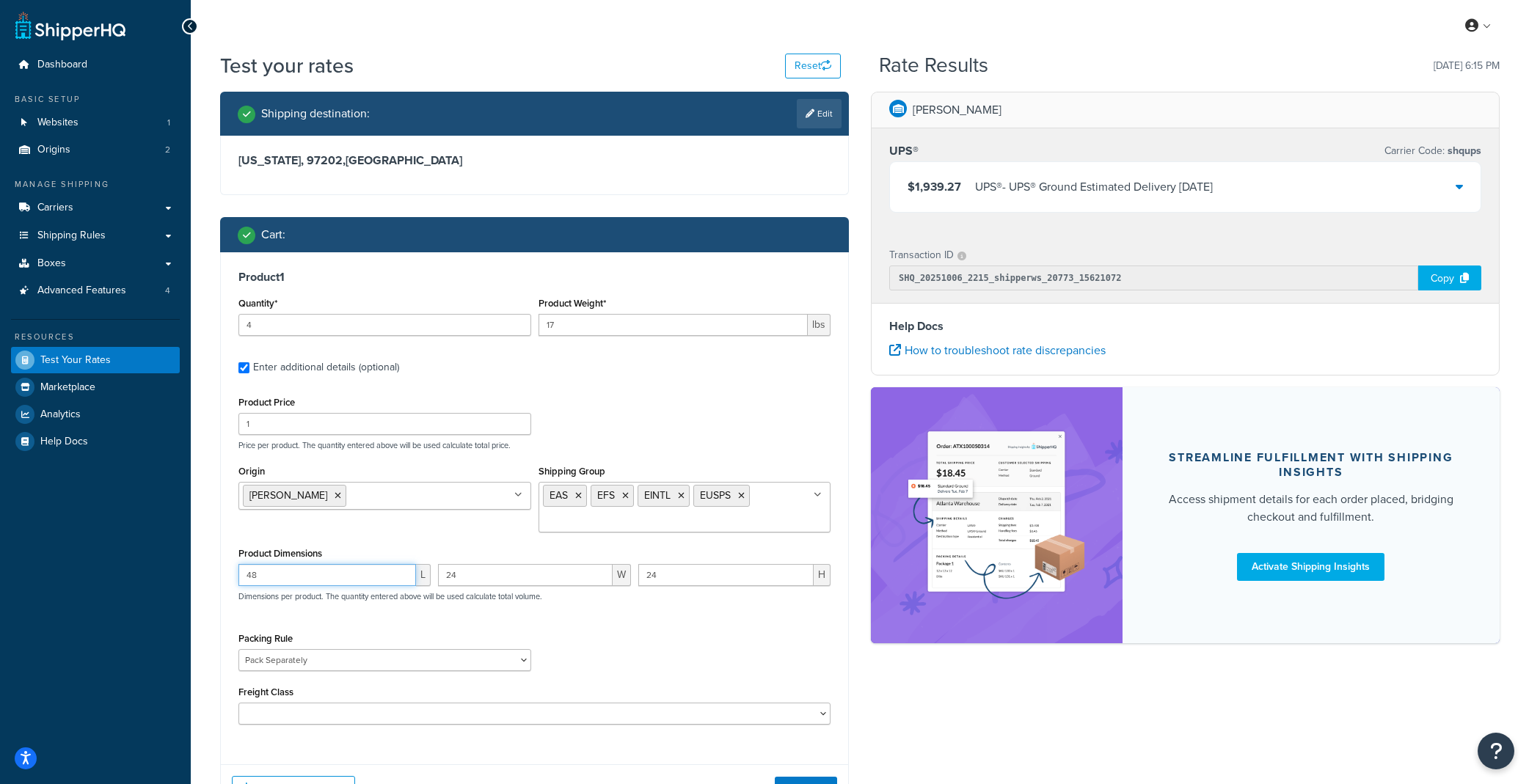
drag, startPoint x: 274, startPoint y: 571, endPoint x: 188, endPoint y: 573, distance: 86.0
click at [188, 573] on div "Dashboard Basic Setup Websites 1 Origins 2 Manage Shipping Carriers Carriers Al…" at bounding box center [764, 454] width 1529 height 908
type input "59"
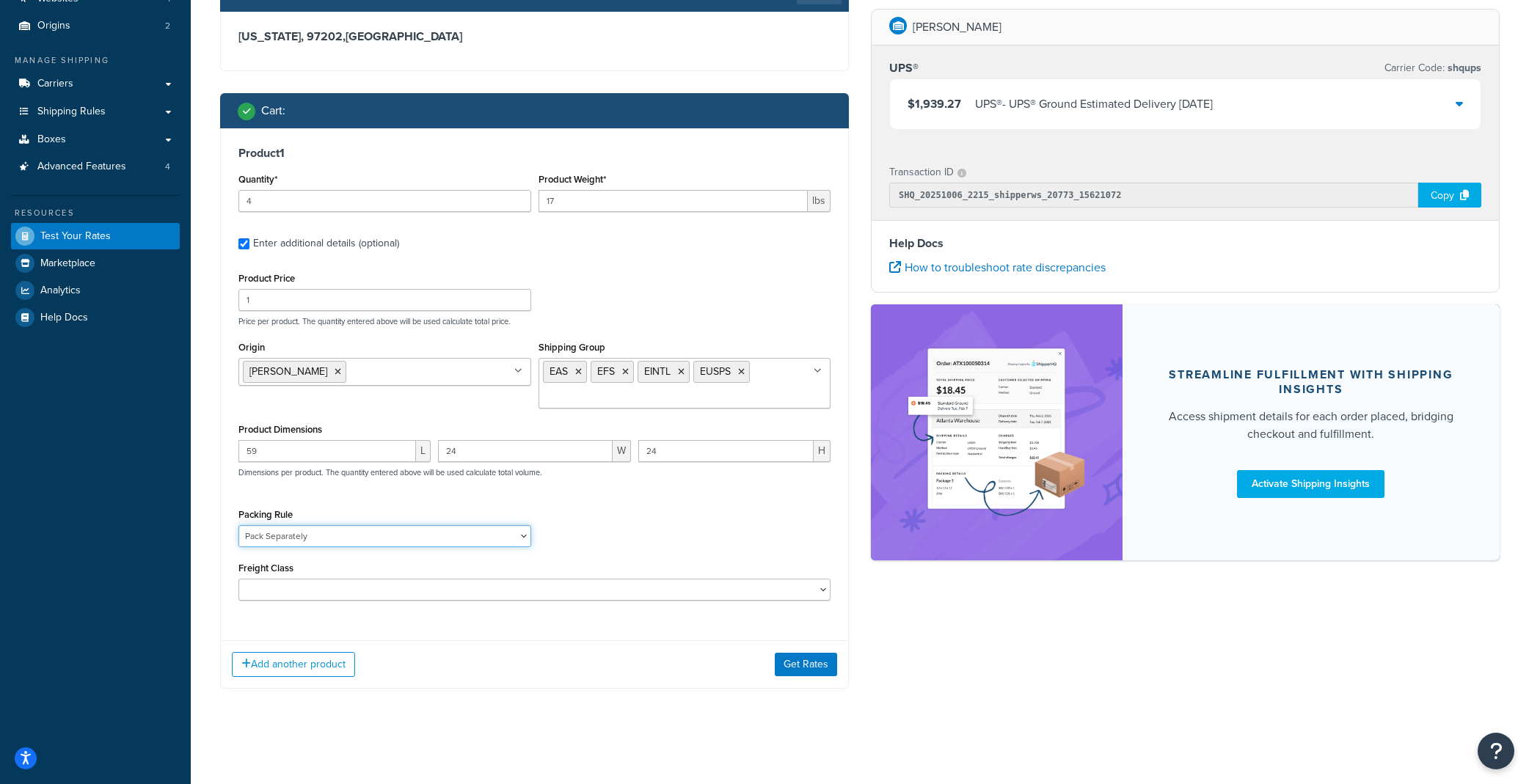
click at [389, 535] on select "HBBFSHB HFSHB OSCBPF Pack Separately SBPFAK2 SBPPFSAK SBPPFSK SCYCSBP2 T4SPBSK …" at bounding box center [385, 536] width 293 height 22
click at [239, 525] on select "HBBFSHB HFSHB OSCBPF Pack Separately SBPFAK2 SBPPFSAK SBPPFSK SCYCSBP2 T4SPBSK …" at bounding box center [385, 536] width 293 height 22
drag, startPoint x: 356, startPoint y: 538, endPoint x: 348, endPoint y: 543, distance: 9.4
click at [356, 538] on select "HBBFSHB HFSHB OSCBPF Pack Separately SBPFAK2 SBPPFSAK SBPPFSK SCYCSBP2 T4SPBSK …" at bounding box center [385, 536] width 293 height 22
select select "61053"
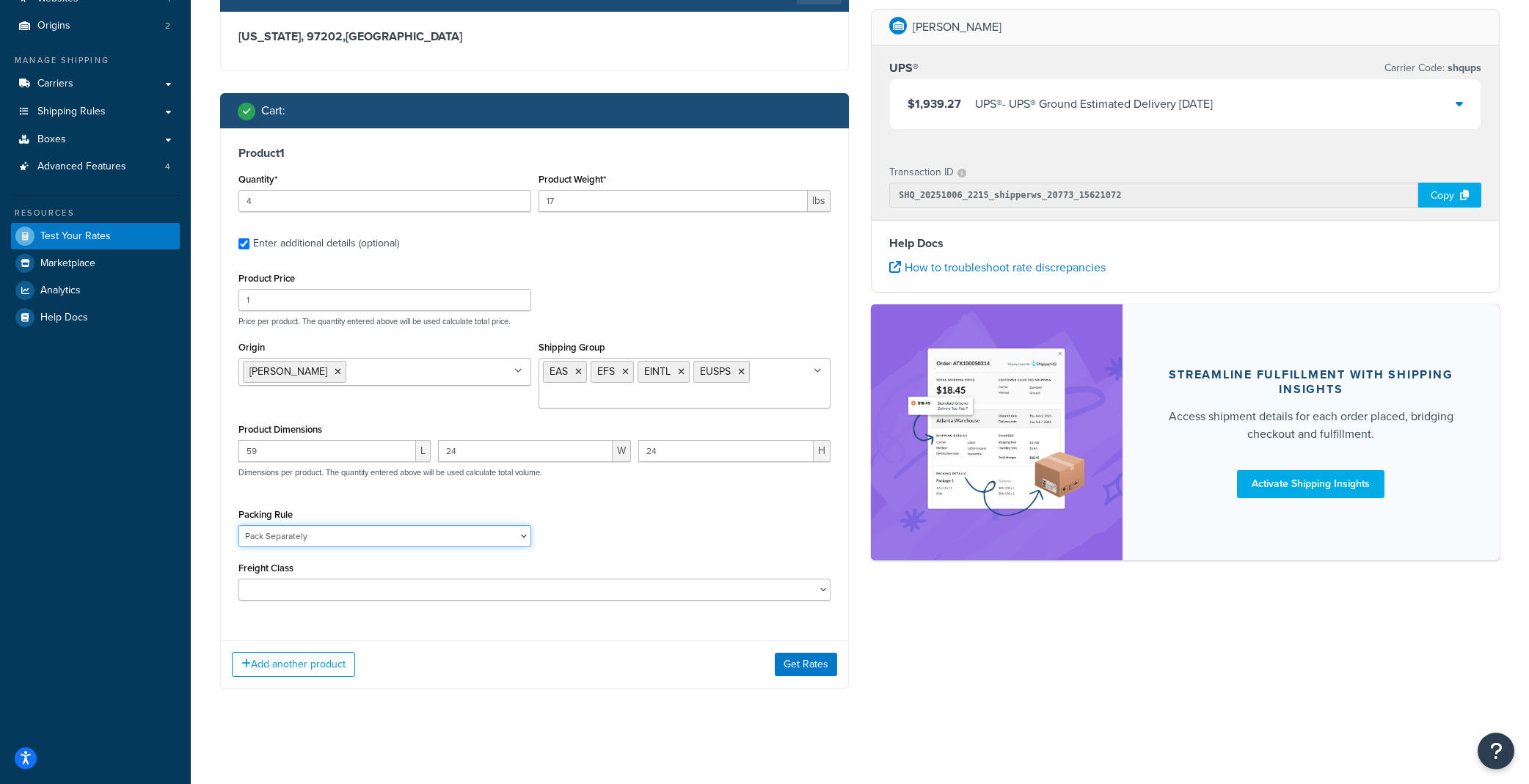
click at [239, 525] on select "HBBFSHB HFSHB OSCBPF Pack Separately SBPFAK2 SBPPFSAK SBPPFSK SCYCSBP2 T4SPBSK …" at bounding box center [385, 536] width 293 height 22
click at [806, 664] on button "Get Rates" at bounding box center [806, 664] width 63 height 24
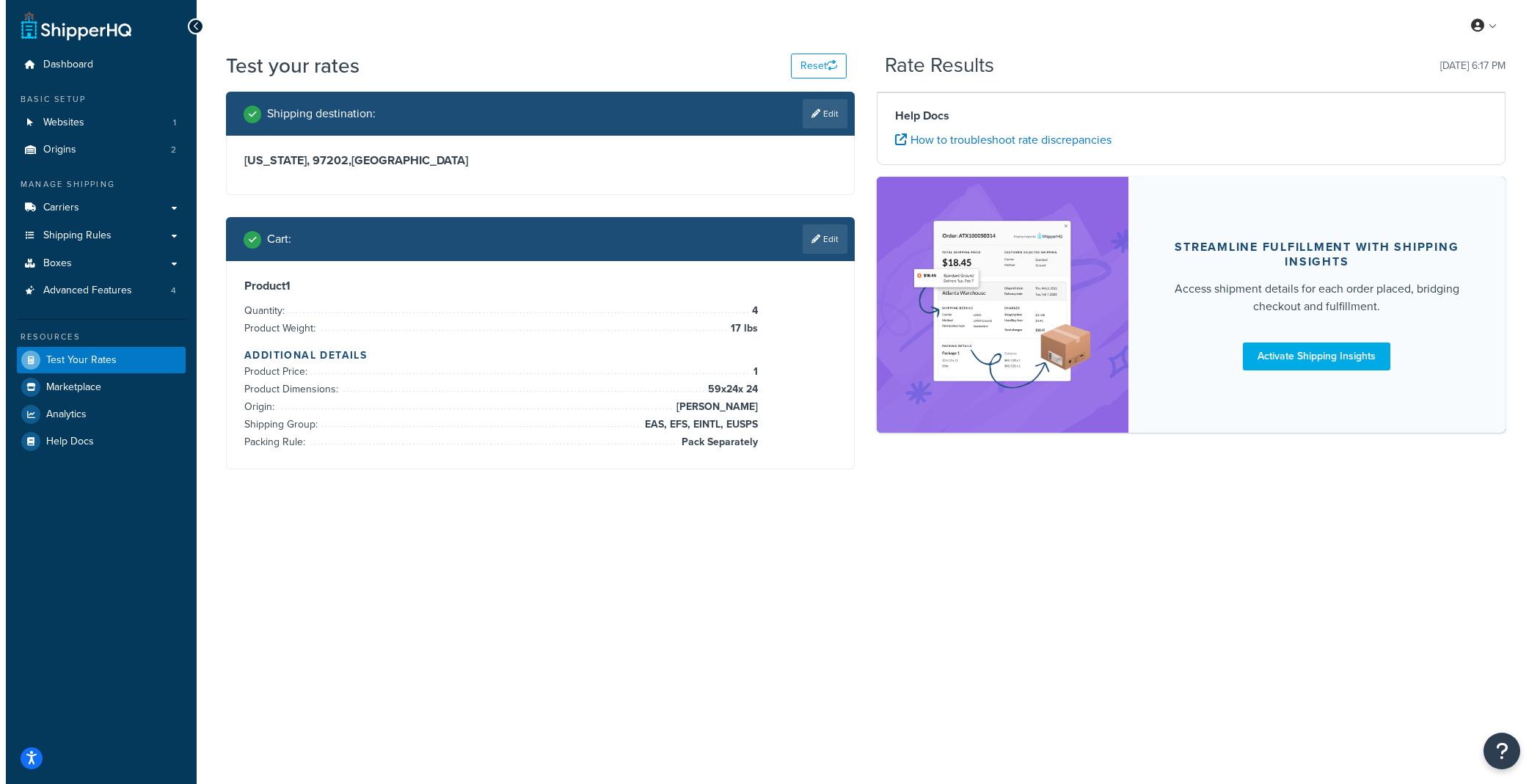
scroll to position [0, 0]
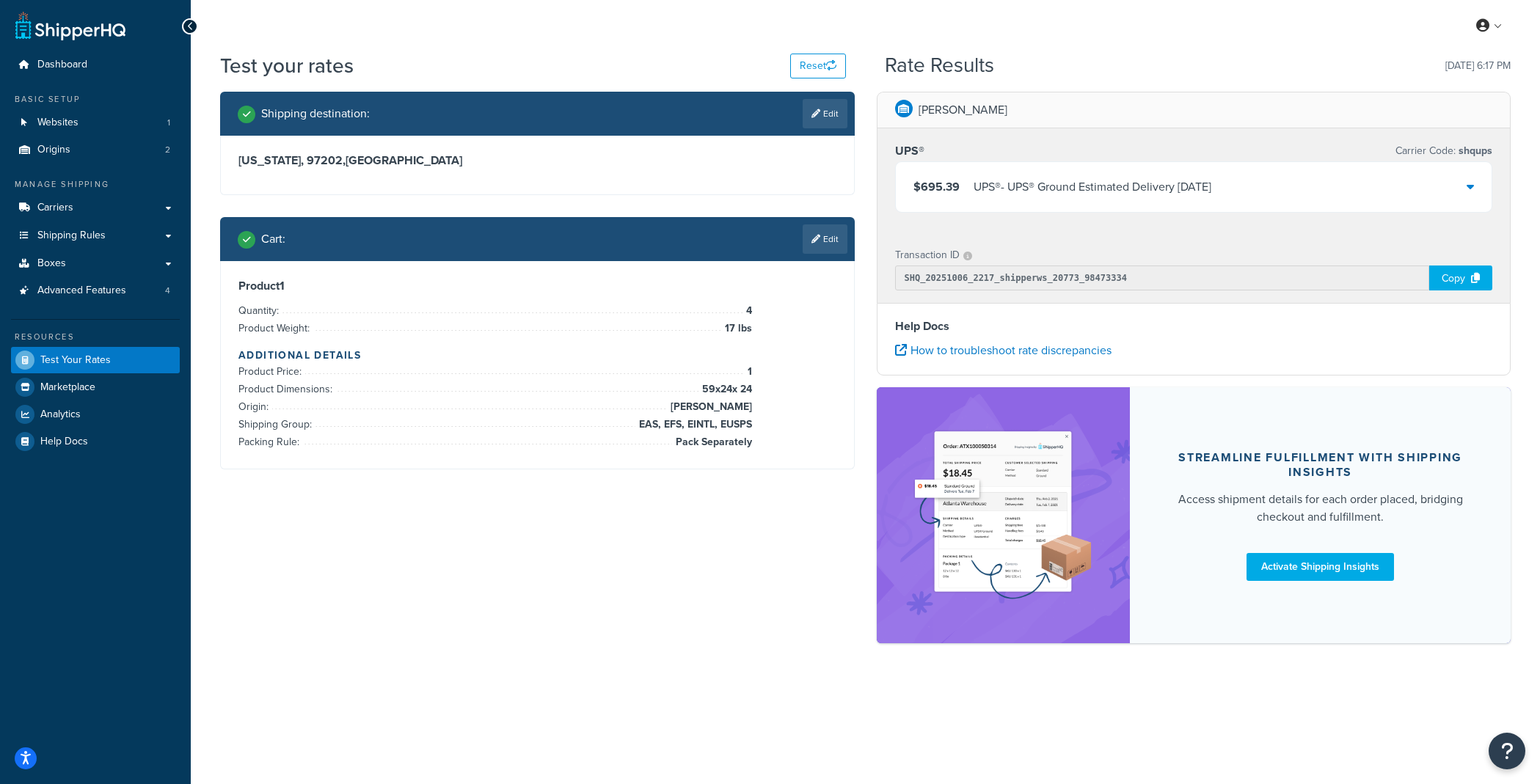
click at [1155, 350] on li "How to troubleshoot rate discrepancies" at bounding box center [1194, 350] width 598 height 21
drag, startPoint x: 1067, startPoint y: 46, endPoint x: 1003, endPoint y: 27, distance: 66.8
click at [1067, 45] on div "My Profile Billing Global Settings Contact Us Logout" at bounding box center [865, 25] width 1349 height 51
